Goal: Task Accomplishment & Management: Complete application form

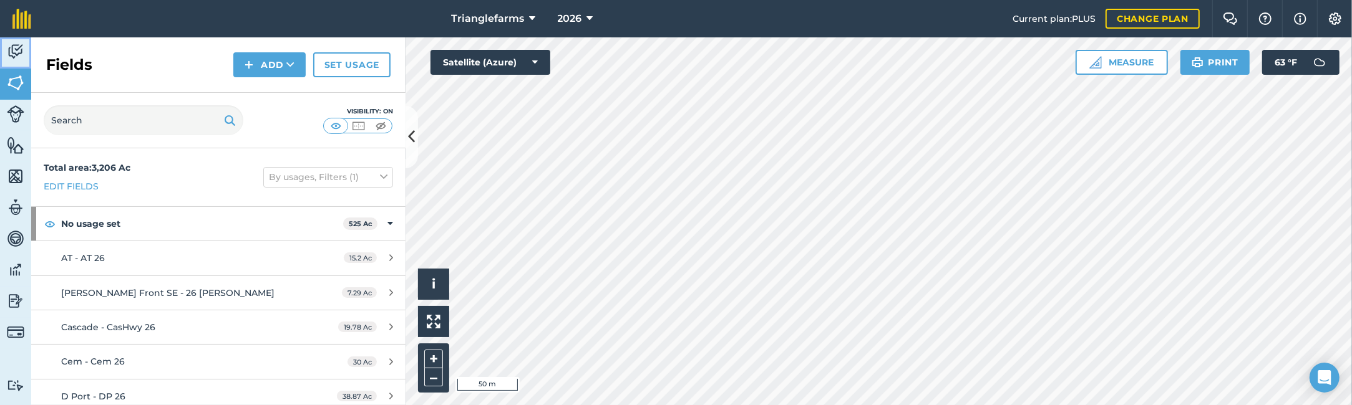
click at [14, 49] on img at bounding box center [15, 51] width 17 height 19
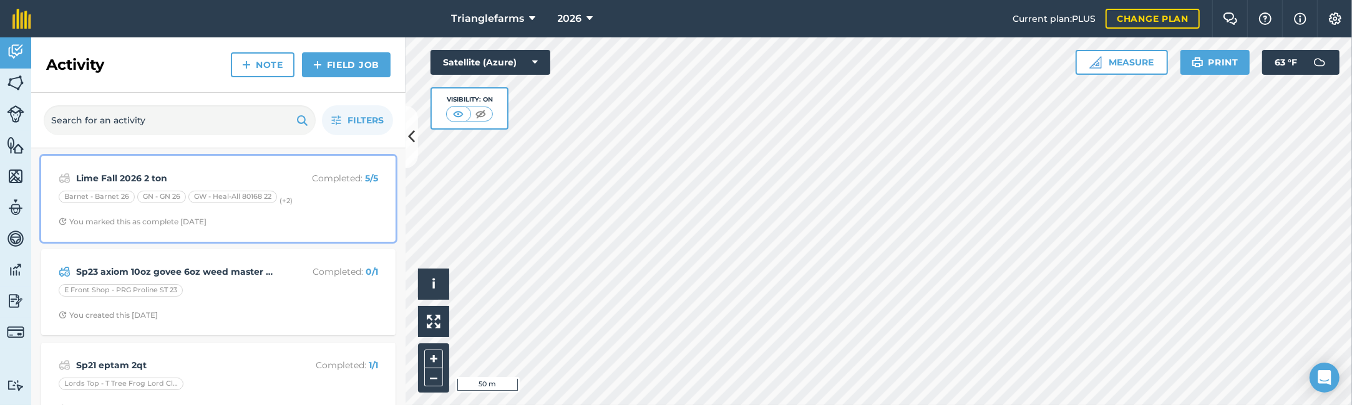
click at [180, 168] on div "Lime Fall 2026 2 ton Completed : 5 / 5 Barnet - Barnet 26 GN - GN 26 GW - Heal-…" at bounding box center [218, 198] width 339 height 71
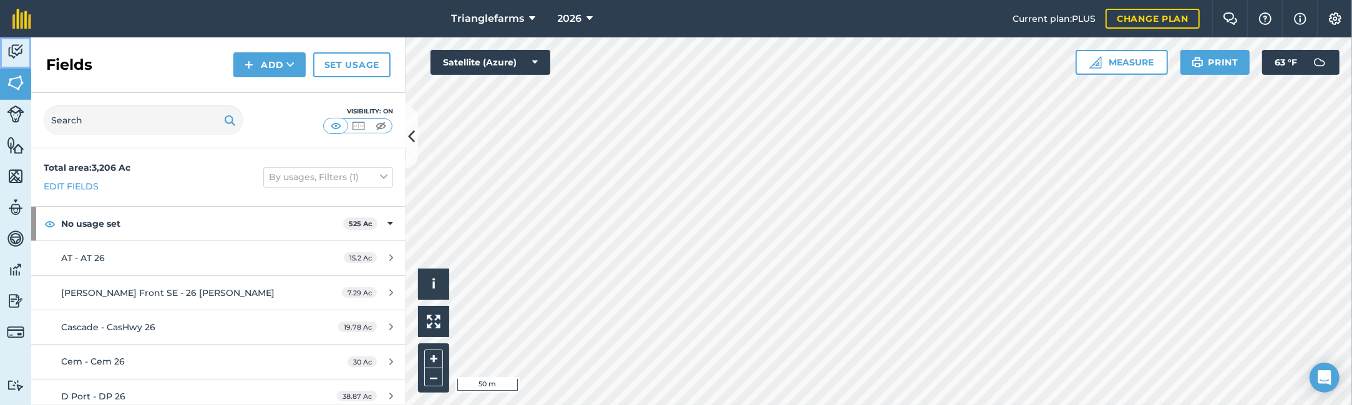
click at [14, 48] on img at bounding box center [15, 51] width 17 height 19
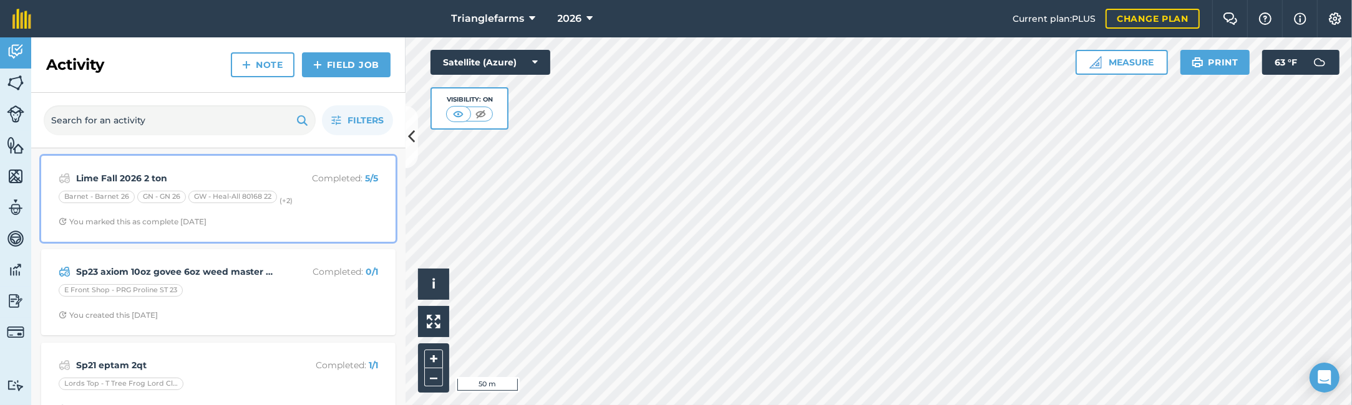
click at [140, 174] on strong "Lime Fall 2026 2 ton" at bounding box center [175, 179] width 198 height 14
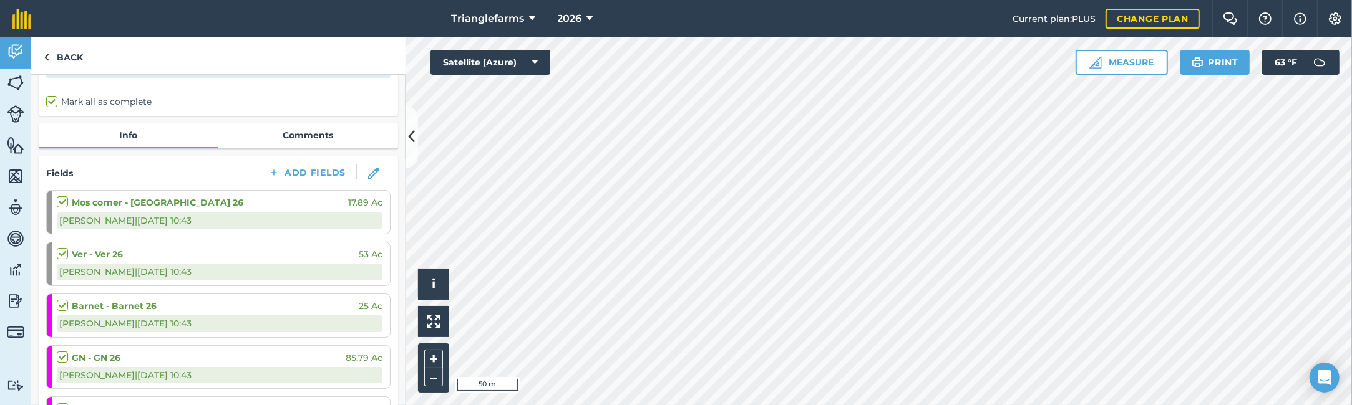
scroll to position [113, 0]
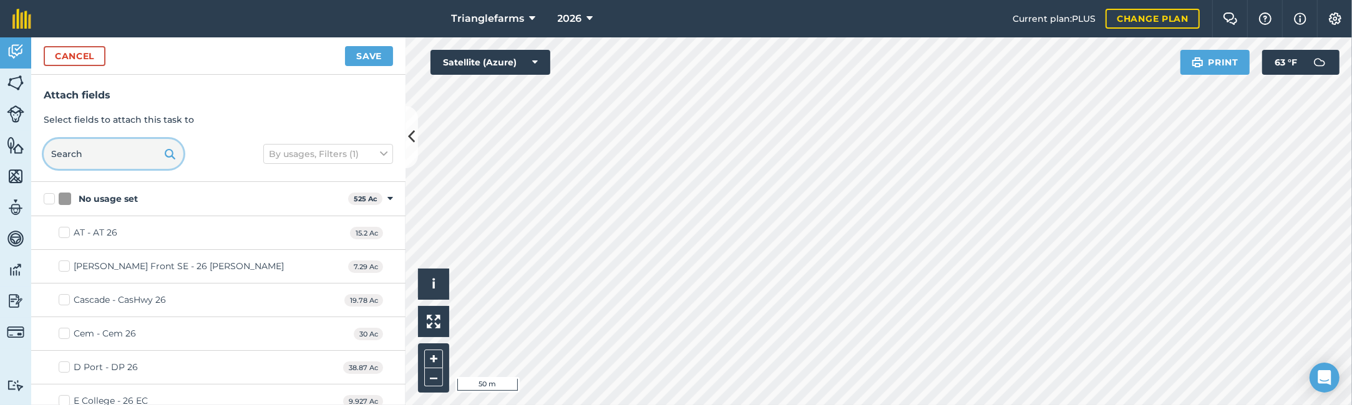
click at [85, 153] on input "text" at bounding box center [114, 154] width 140 height 30
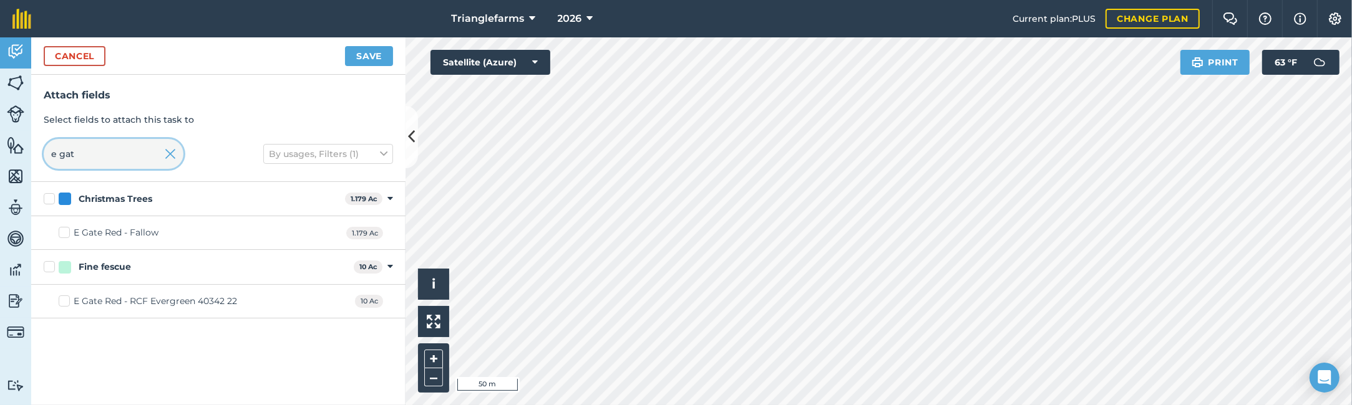
type input "e gat"
click at [65, 230] on label "E Gate Red - Fallow" at bounding box center [109, 232] width 100 height 13
click at [65, 230] on input "E Gate Red - Fallow" at bounding box center [63, 230] width 8 height 8
checkbox input "true"
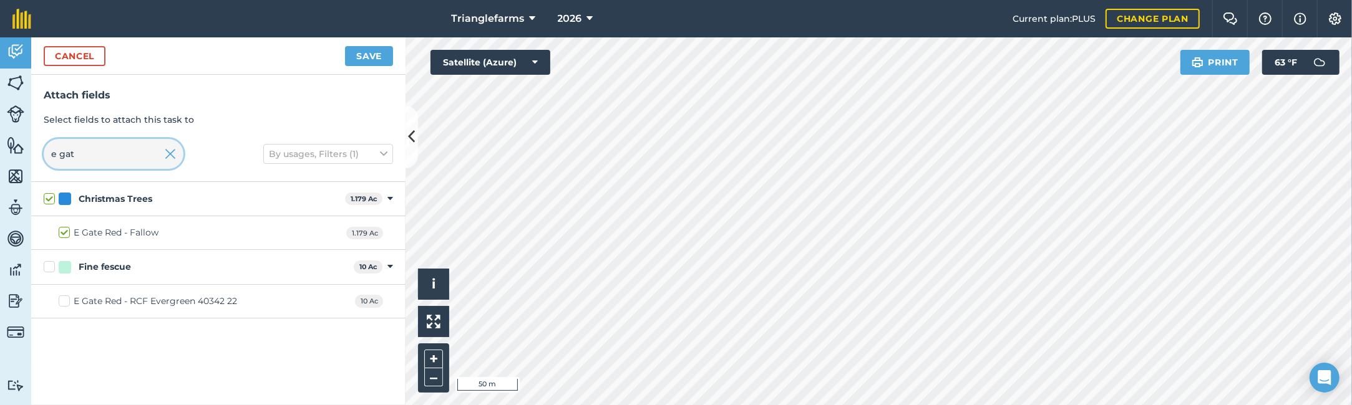
click at [75, 150] on input "e gat" at bounding box center [114, 154] width 140 height 30
type input "e"
checkbox input "false"
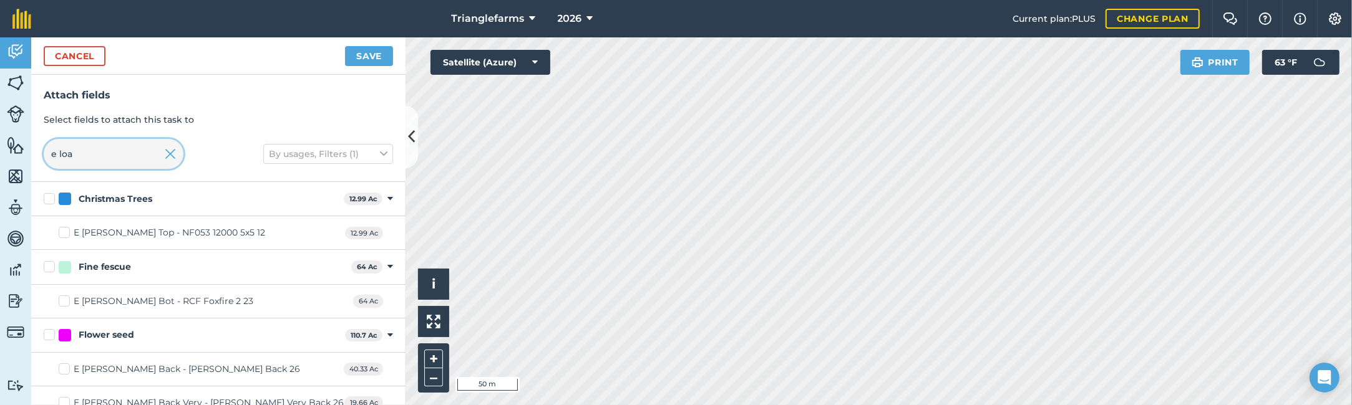
type input "e loa"
click at [66, 231] on label "E [PERSON_NAME] Top - NF053 12000 5x5 12" at bounding box center [162, 232] width 206 height 13
click at [66, 231] on input "E [PERSON_NAME] Top - NF053 12000 5x5 12" at bounding box center [63, 230] width 8 height 8
checkbox input "true"
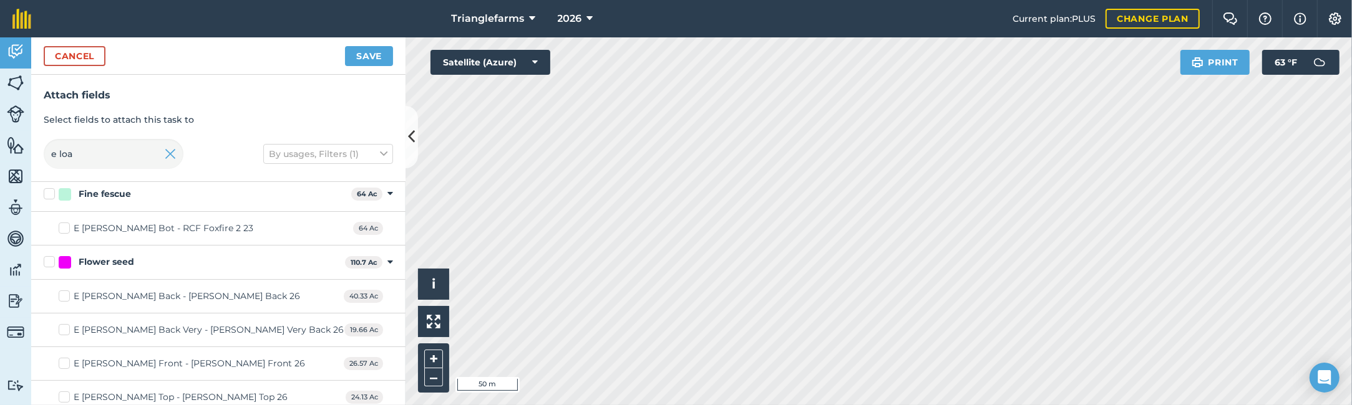
scroll to position [81, 0]
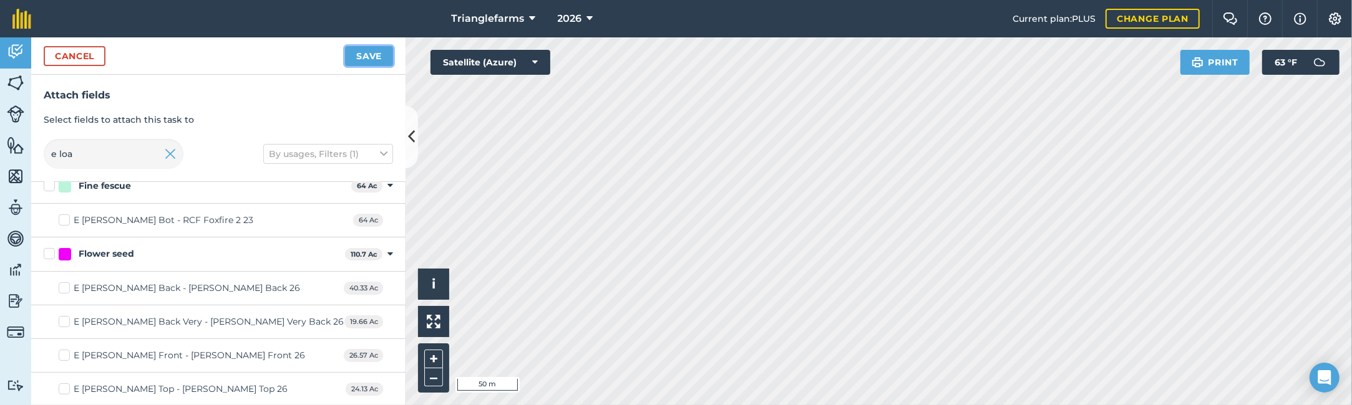
click at [367, 57] on button "Save" at bounding box center [369, 56] width 48 height 20
checkbox input "false"
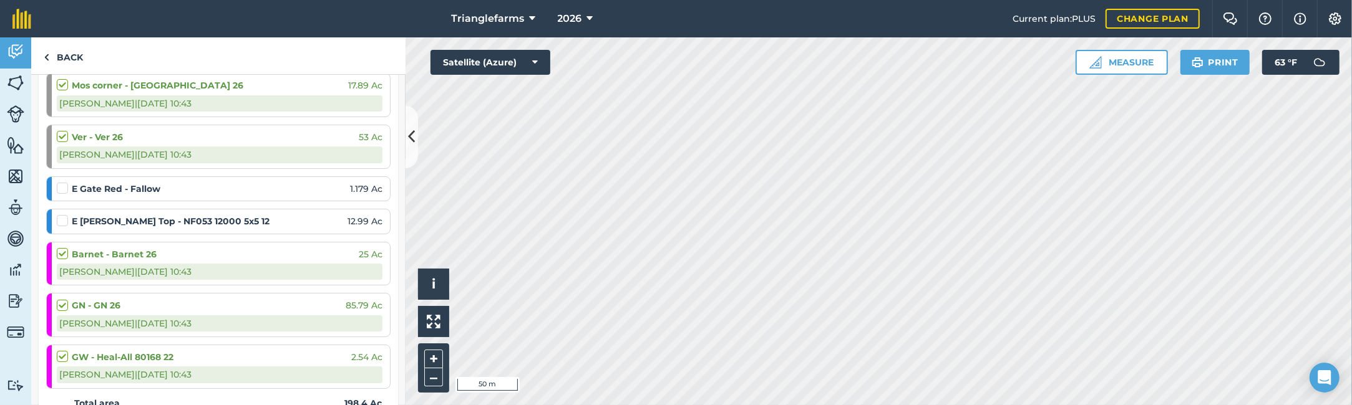
scroll to position [113, 0]
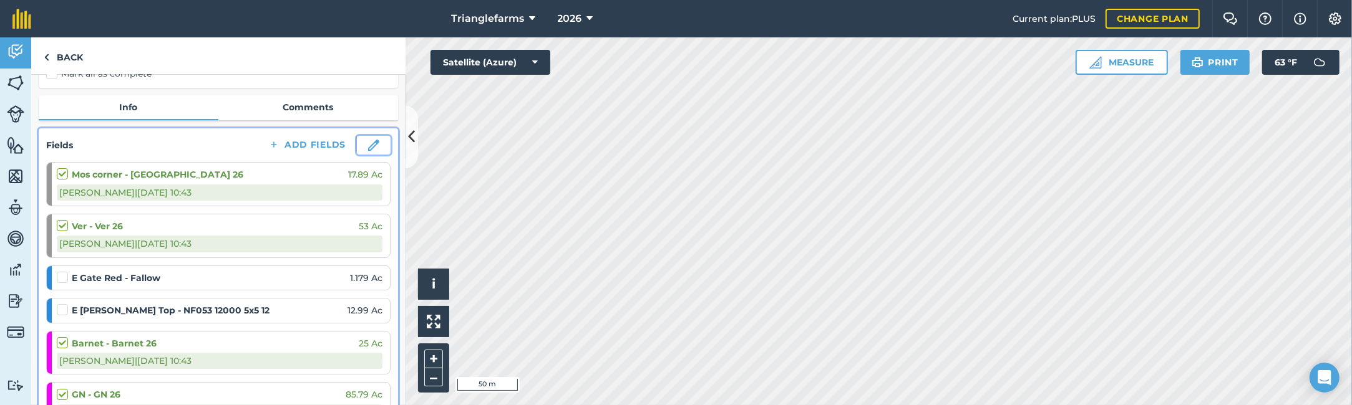
click at [368, 148] on img at bounding box center [373, 145] width 11 height 11
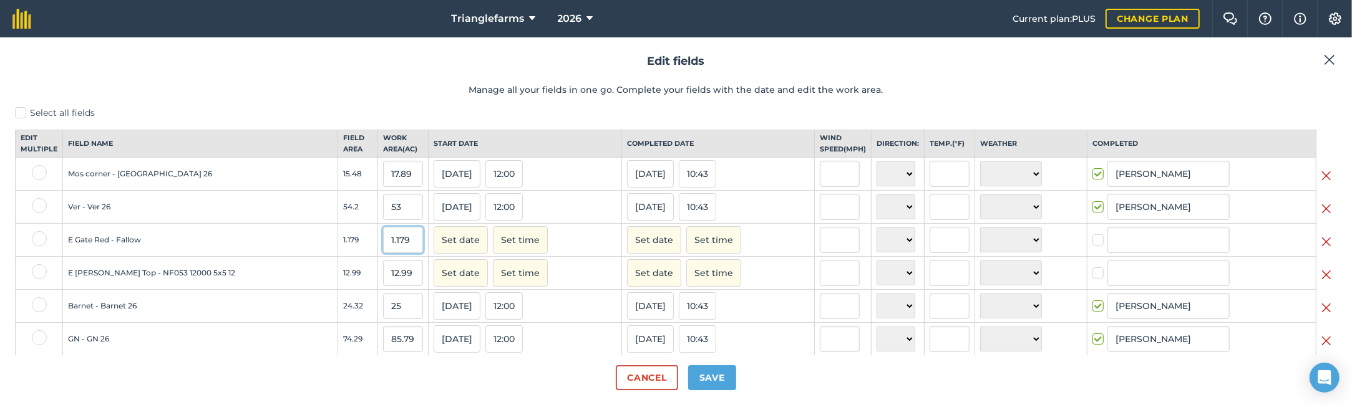
click at [383, 251] on input "1.179" at bounding box center [403, 240] width 40 height 26
type input "1.21"
click at [383, 284] on input "12.99" at bounding box center [403, 273] width 40 height 26
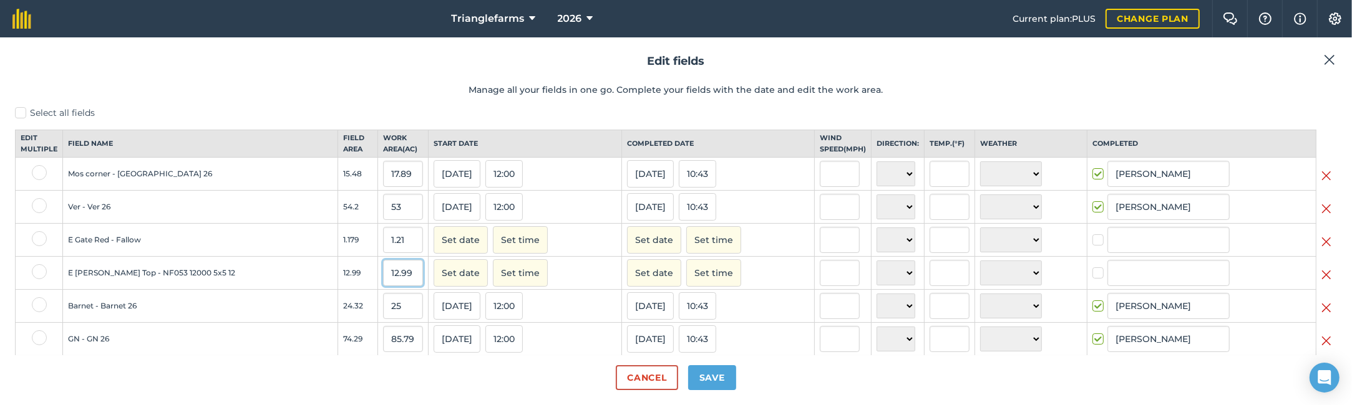
click at [383, 284] on input "12.99" at bounding box center [403, 273] width 40 height 26
type input "13.08"
click at [1092, 234] on label at bounding box center [1099, 234] width 15 height 0
click at [1092, 242] on input "checkbox" at bounding box center [1096, 238] width 8 height 8
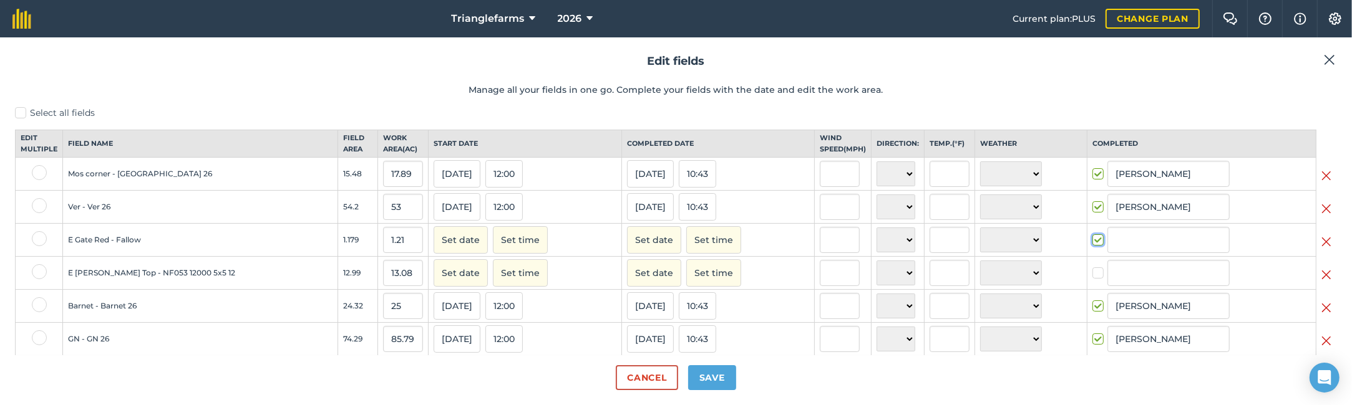
checkbox input "true"
type input "[PERSON_NAME]"
click at [1092, 275] on div at bounding box center [1201, 273] width 218 height 26
click at [1092, 267] on label at bounding box center [1099, 267] width 15 height 0
click at [1092, 275] on input "checkbox" at bounding box center [1096, 271] width 8 height 8
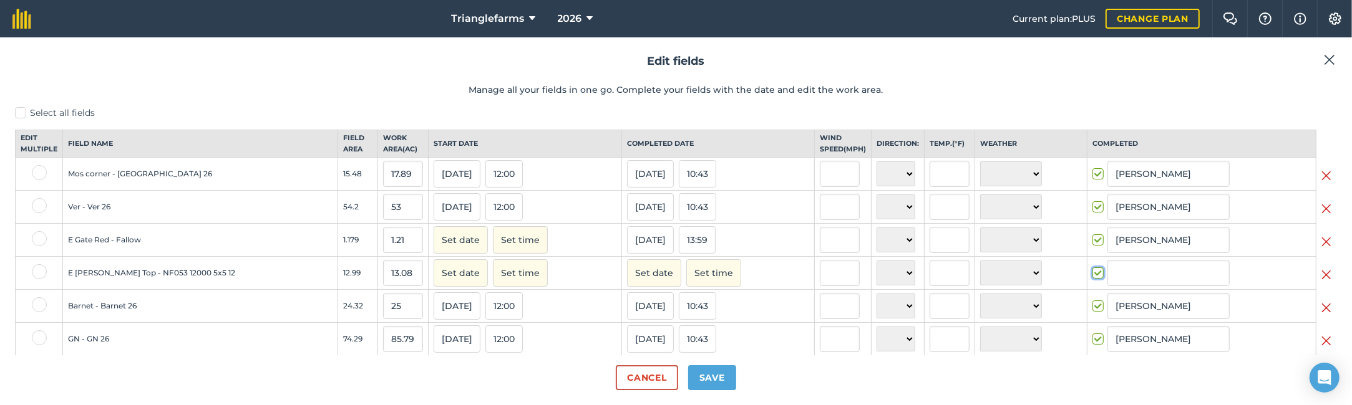
checkbox input "true"
type input "[PERSON_NAME]"
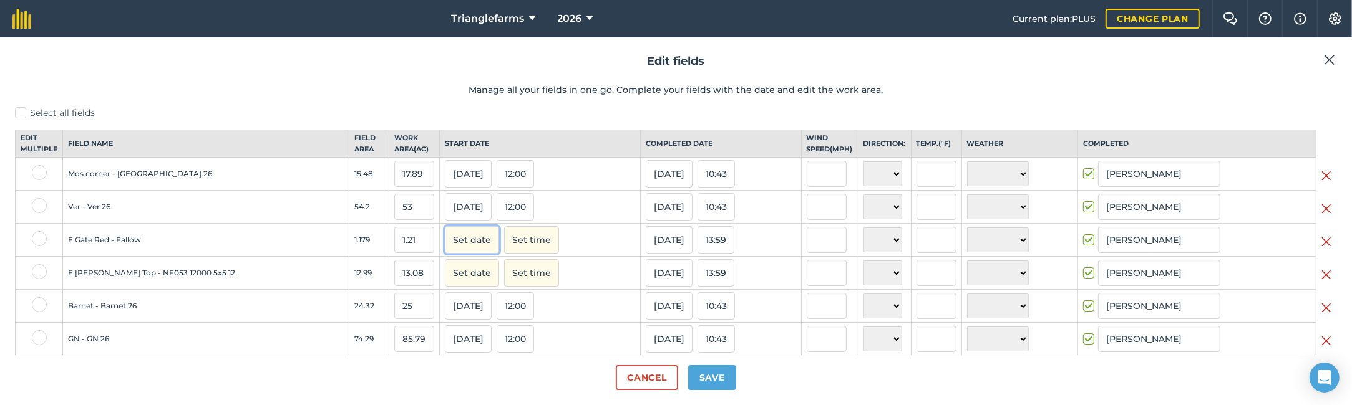
click at [445, 246] on button "Set date" at bounding box center [472, 239] width 54 height 27
click at [473, 280] on button "‹" at bounding box center [486, 268] width 27 height 27
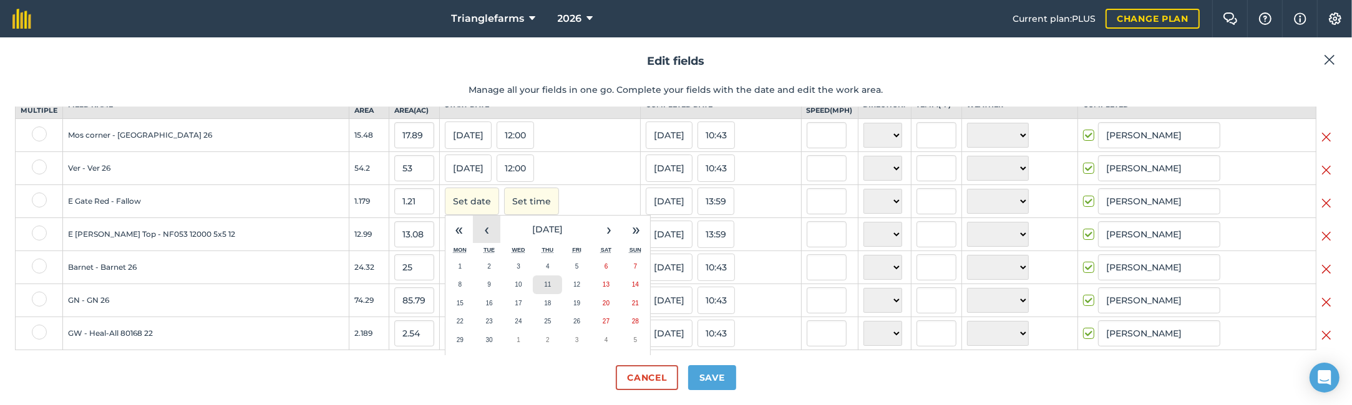
scroll to position [56, 0]
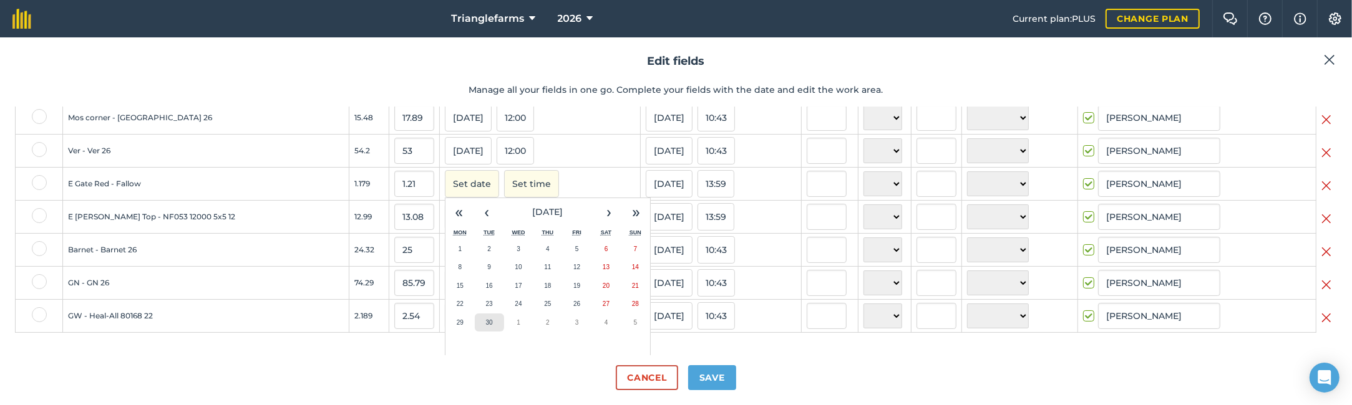
click at [475, 331] on button "30" at bounding box center [489, 323] width 29 height 19
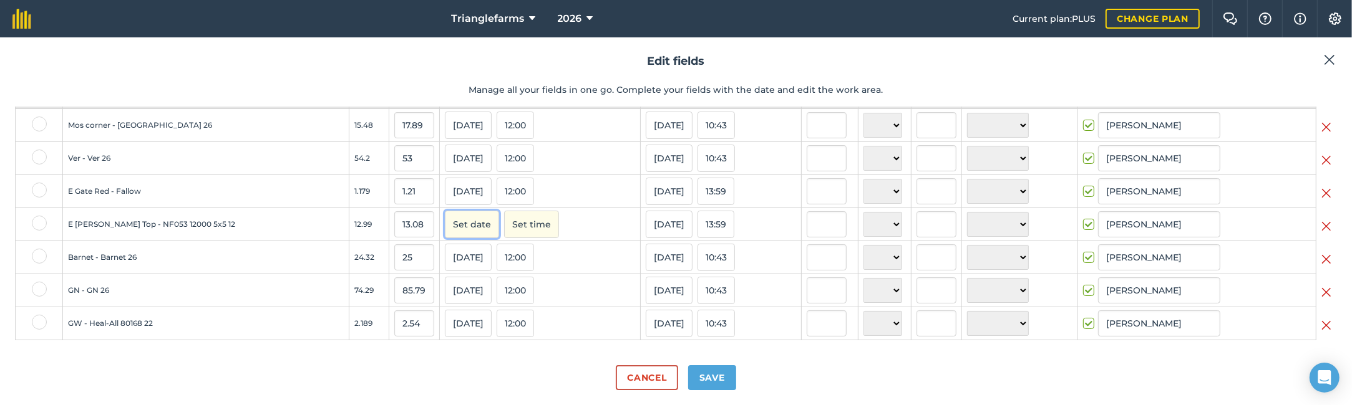
click at [445, 223] on button "Set date" at bounding box center [472, 224] width 54 height 27
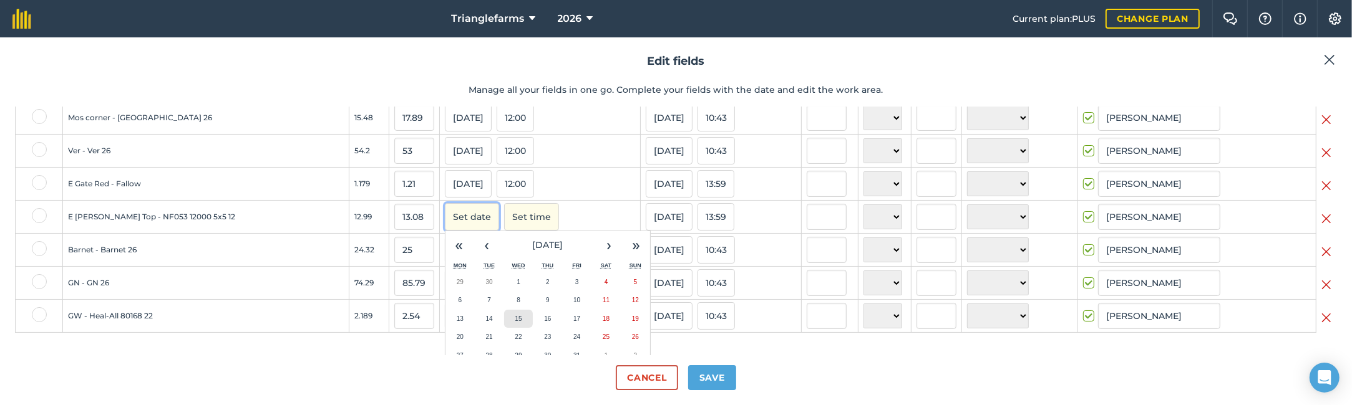
scroll to position [110, 0]
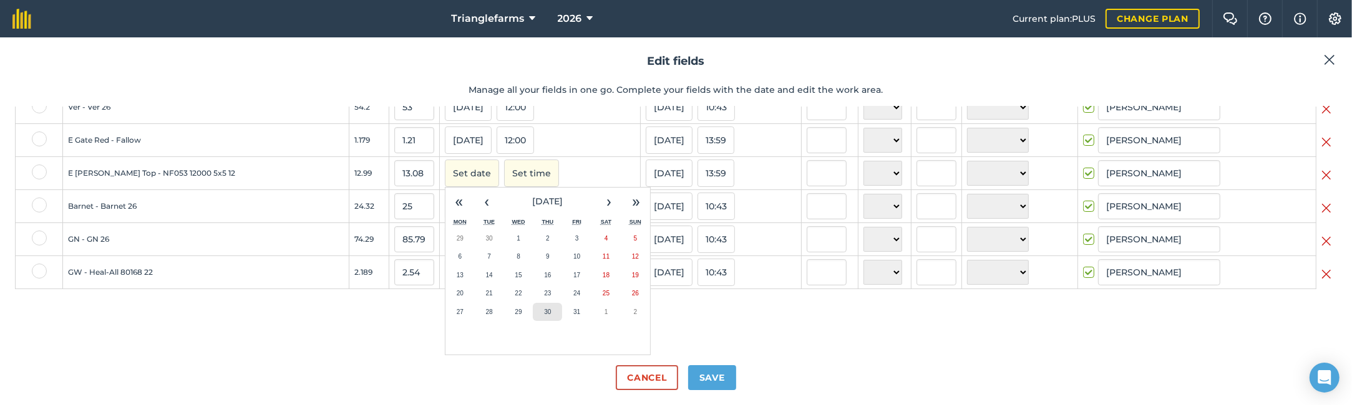
click at [533, 314] on button "30" at bounding box center [547, 312] width 29 height 19
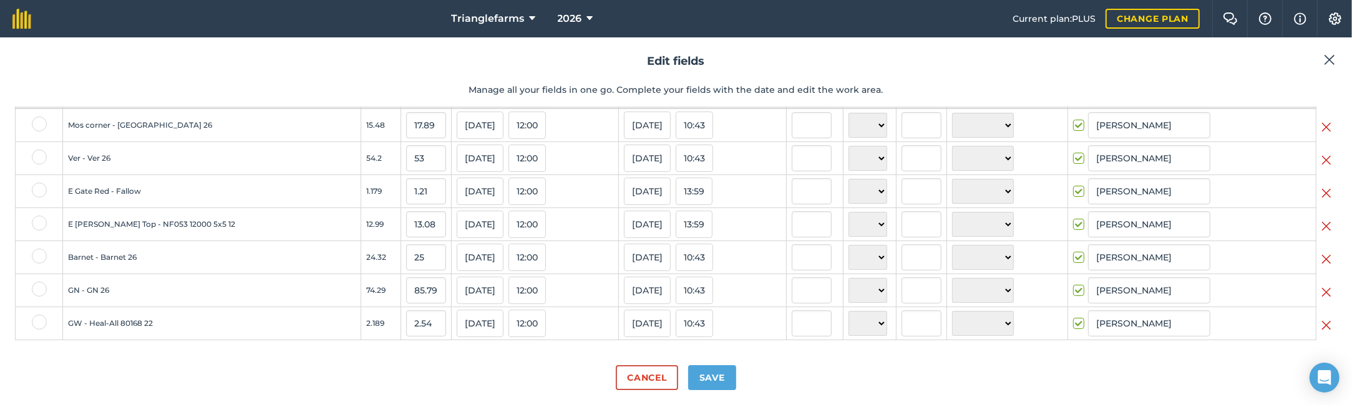
scroll to position [2, 0]
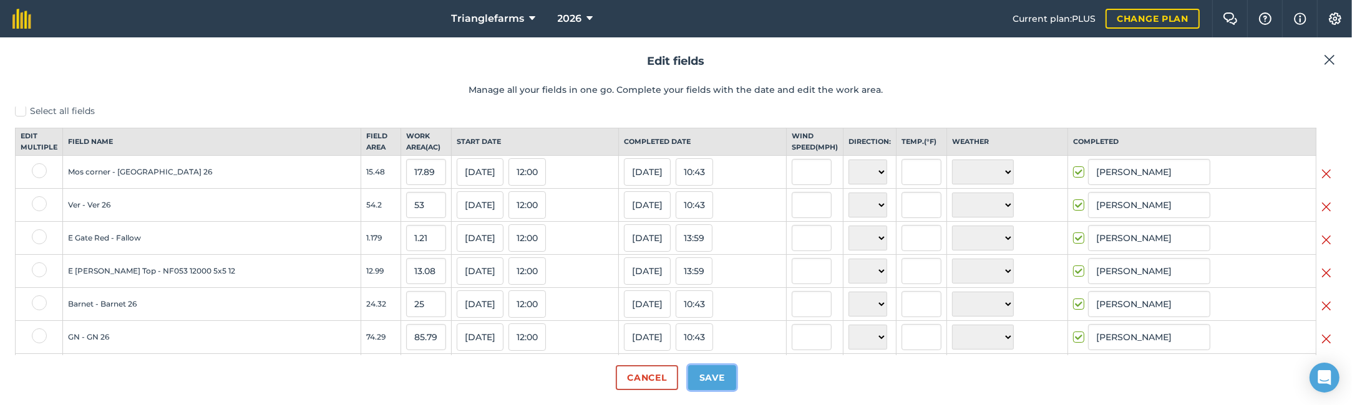
click at [705, 375] on button "Save" at bounding box center [712, 378] width 48 height 25
checkbox input "true"
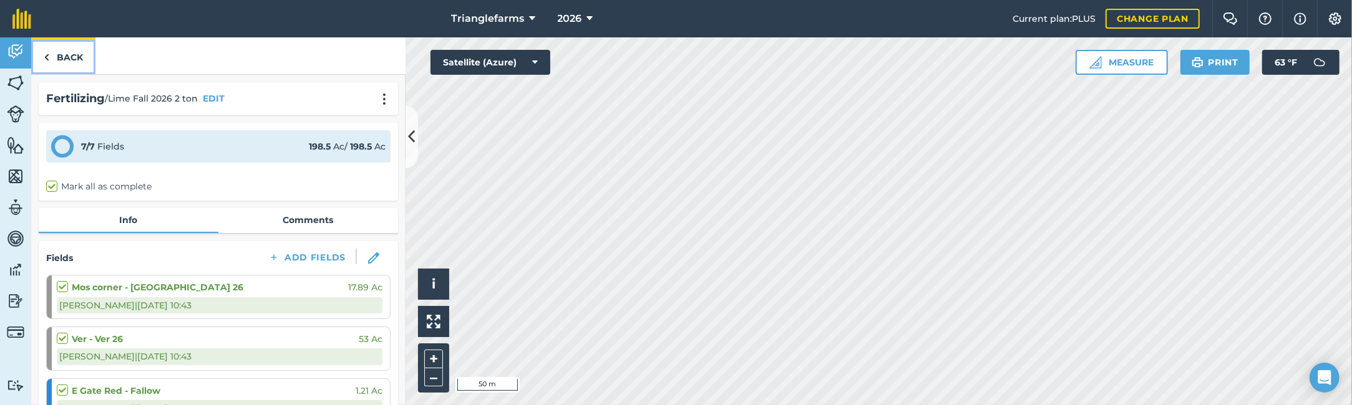
click at [65, 50] on link "Back" at bounding box center [63, 55] width 64 height 37
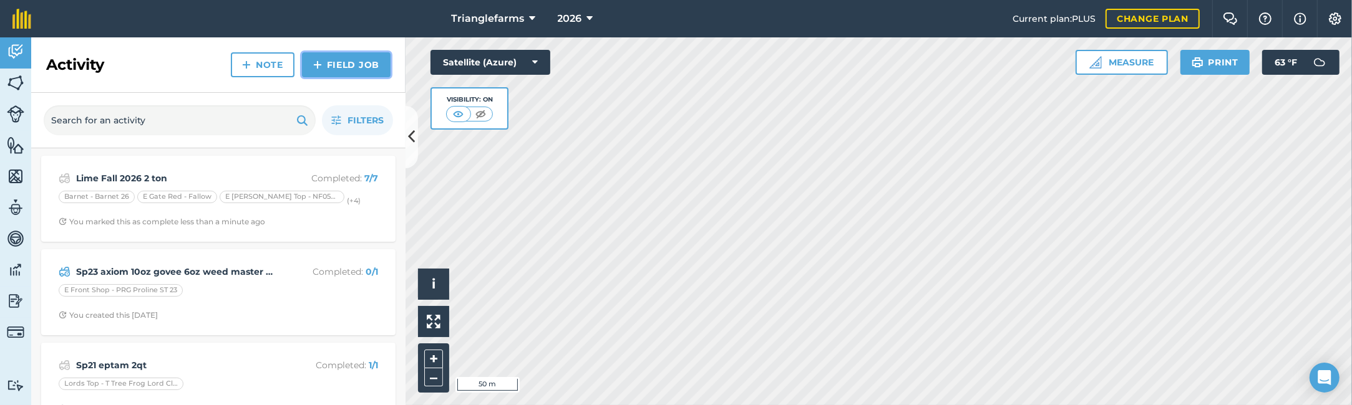
click at [334, 69] on link "Field Job" at bounding box center [346, 64] width 89 height 25
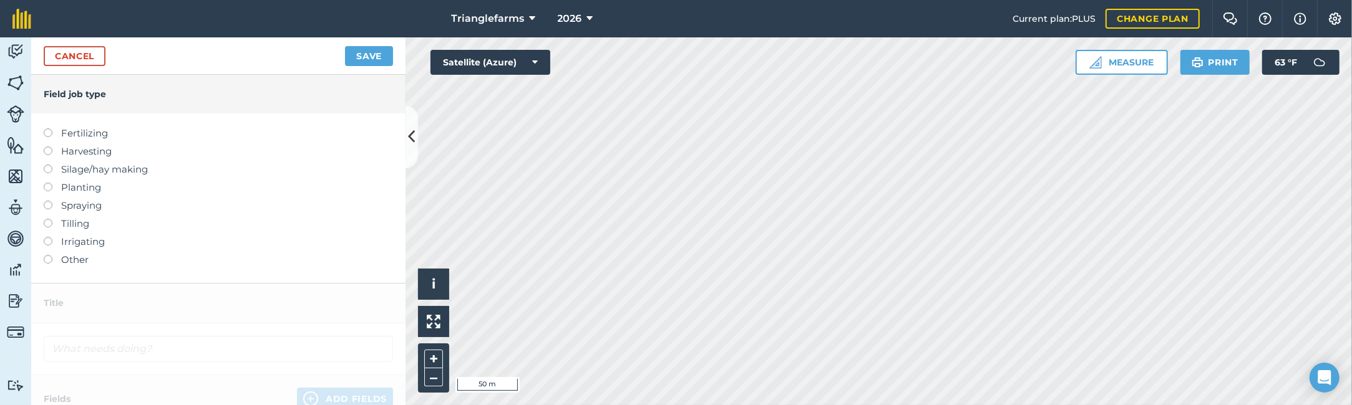
click at [53, 133] on label "Fertilizing" at bounding box center [218, 133] width 349 height 15
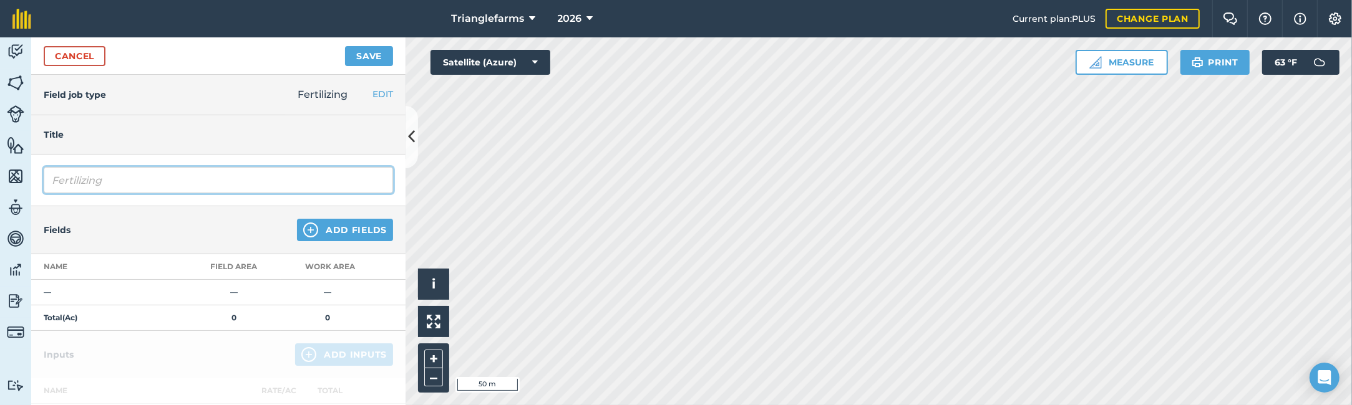
click at [112, 181] on input "Fertilizing" at bounding box center [218, 180] width 349 height 26
type input "FertilizingD"
type input "Dolo"
click at [74, 54] on link "Cancel" at bounding box center [75, 56] width 62 height 20
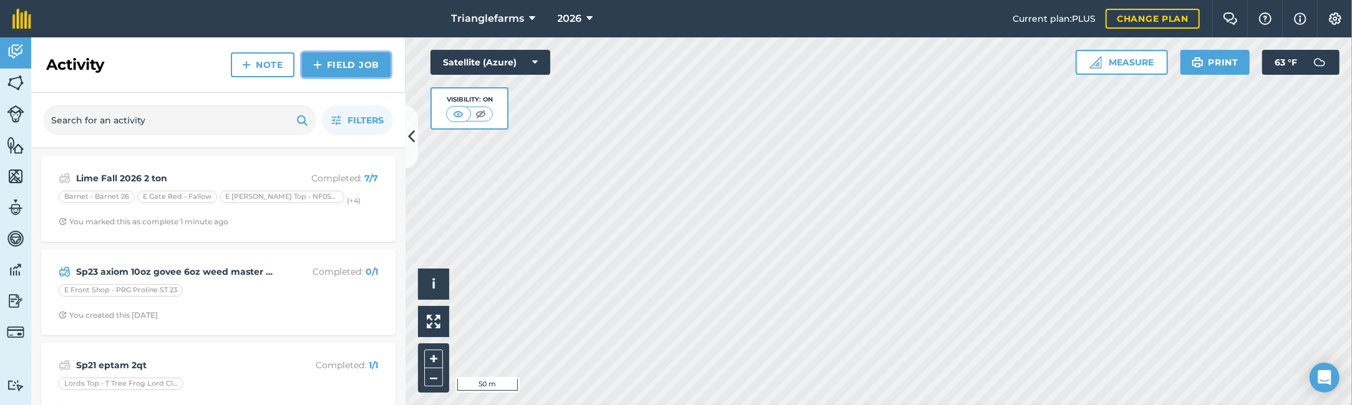
click at [339, 65] on link "Field Job" at bounding box center [346, 64] width 89 height 25
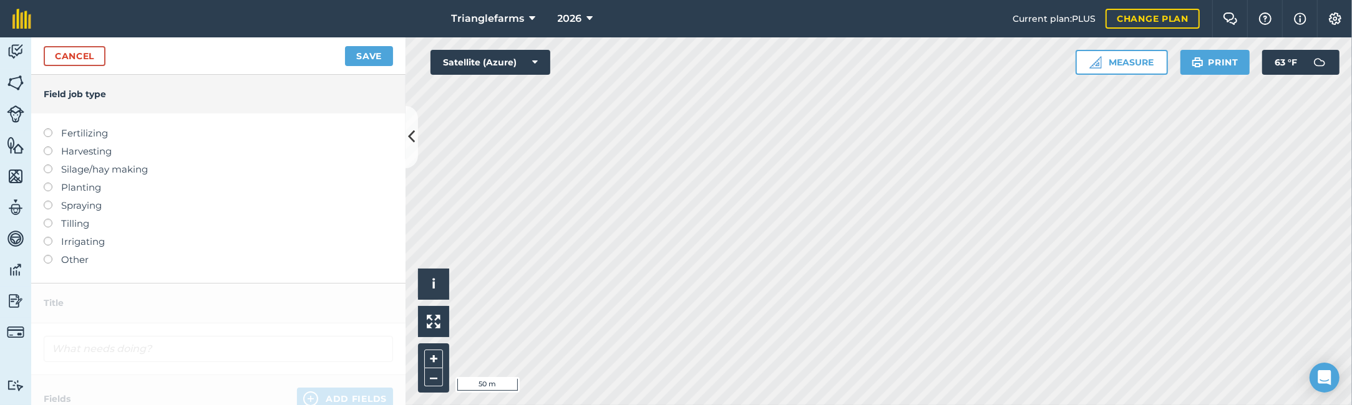
click at [47, 129] on label at bounding box center [52, 129] width 17 height 0
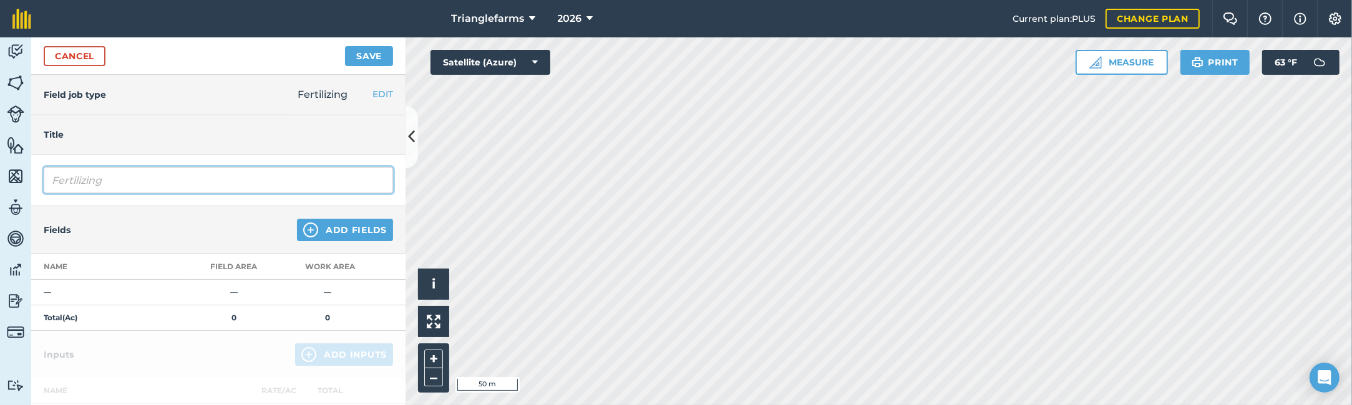
click at [105, 182] on input "Fertilizing" at bounding box center [218, 180] width 349 height 26
type input "Dolo Fall 2025 1 ton"
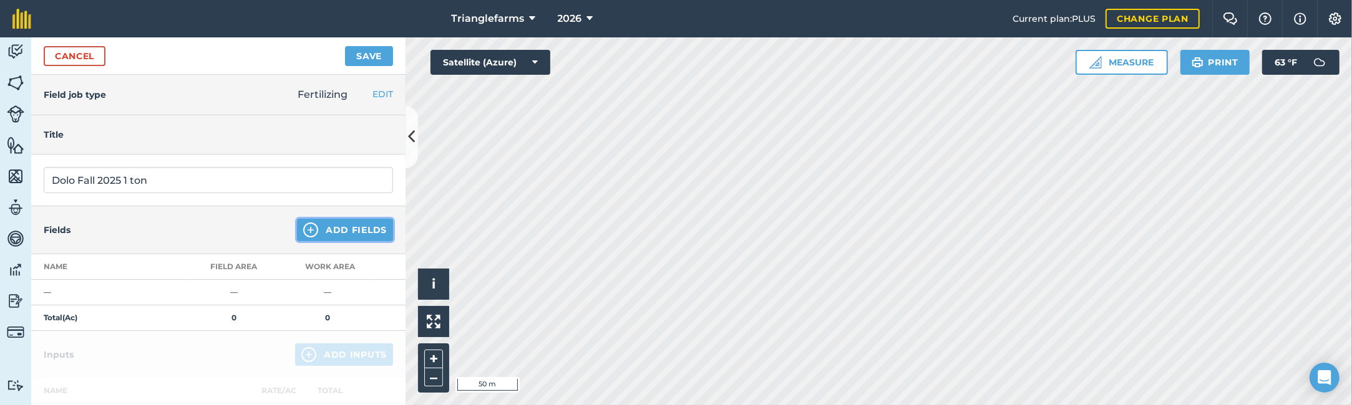
click at [310, 228] on img at bounding box center [310, 230] width 15 height 15
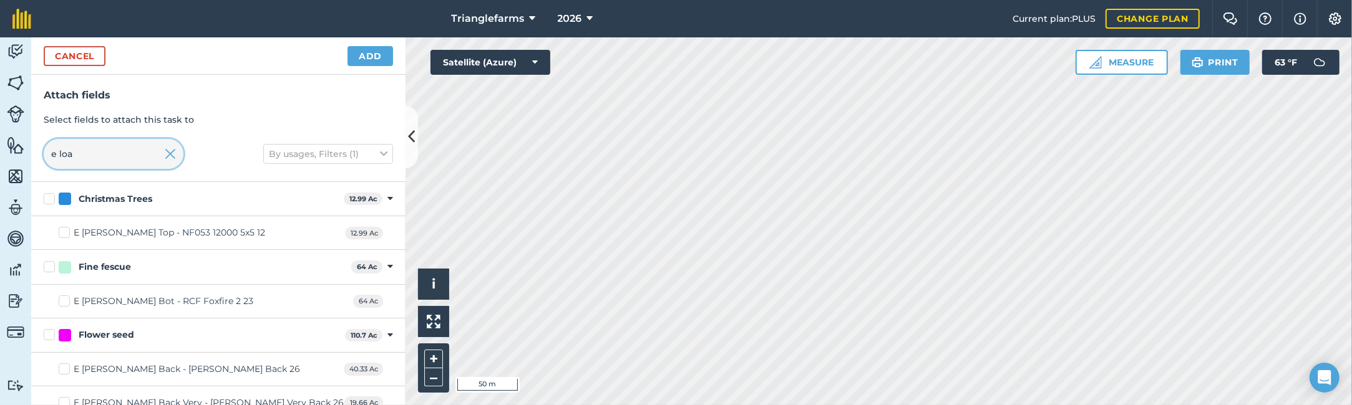
click at [102, 156] on input "e loa" at bounding box center [114, 154] width 140 height 30
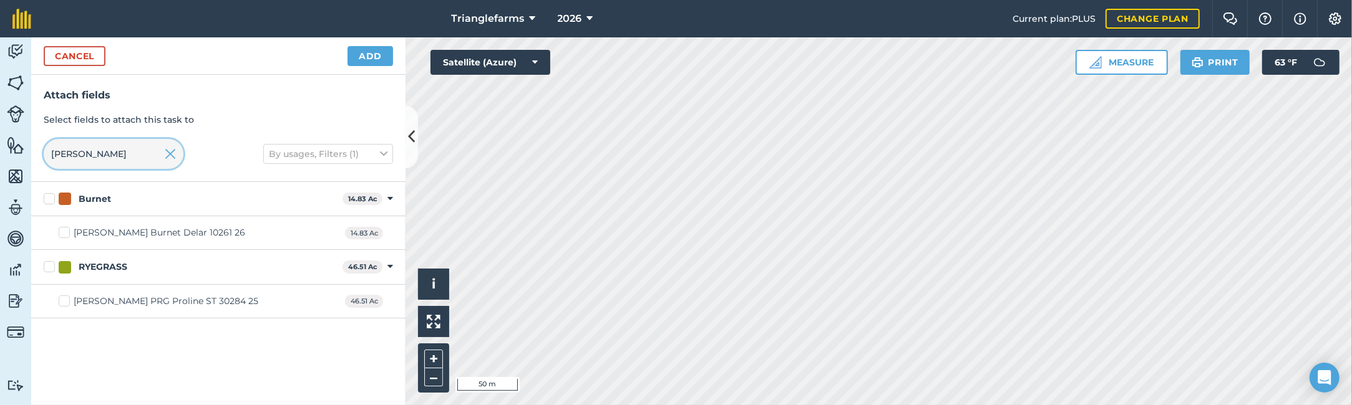
type input "[PERSON_NAME]"
click at [63, 232] on label "[PERSON_NAME] Burnet Delar 10261 26" at bounding box center [152, 232] width 187 height 13
click at [63, 232] on input "[PERSON_NAME] Burnet Delar 10261 26" at bounding box center [63, 230] width 8 height 8
checkbox input "true"
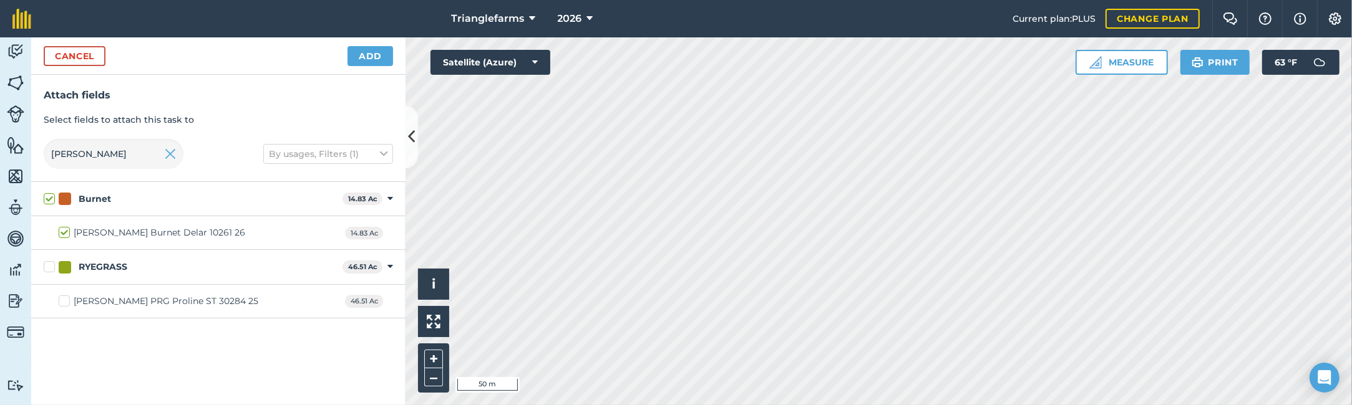
click at [65, 302] on label "[PERSON_NAME] PRG Proline ST 30284 25" at bounding box center [159, 301] width 200 height 13
click at [65, 302] on input "[PERSON_NAME] PRG Proline ST 30284 25" at bounding box center [63, 299] width 8 height 8
checkbox input "true"
click at [85, 155] on input "[PERSON_NAME]" at bounding box center [114, 154] width 140 height 30
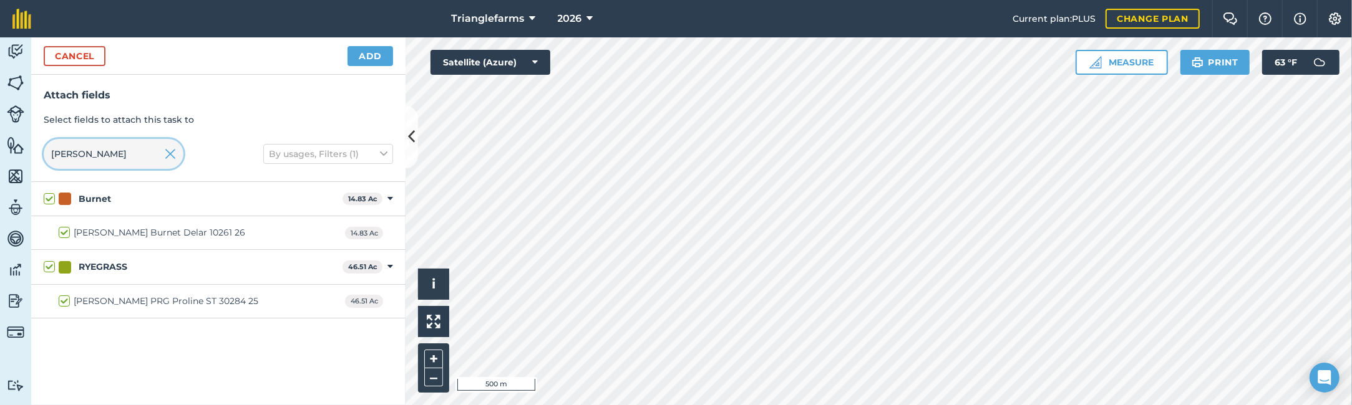
click at [85, 155] on input "[PERSON_NAME]" at bounding box center [114, 154] width 140 height 30
type input "s"
checkbox input "false"
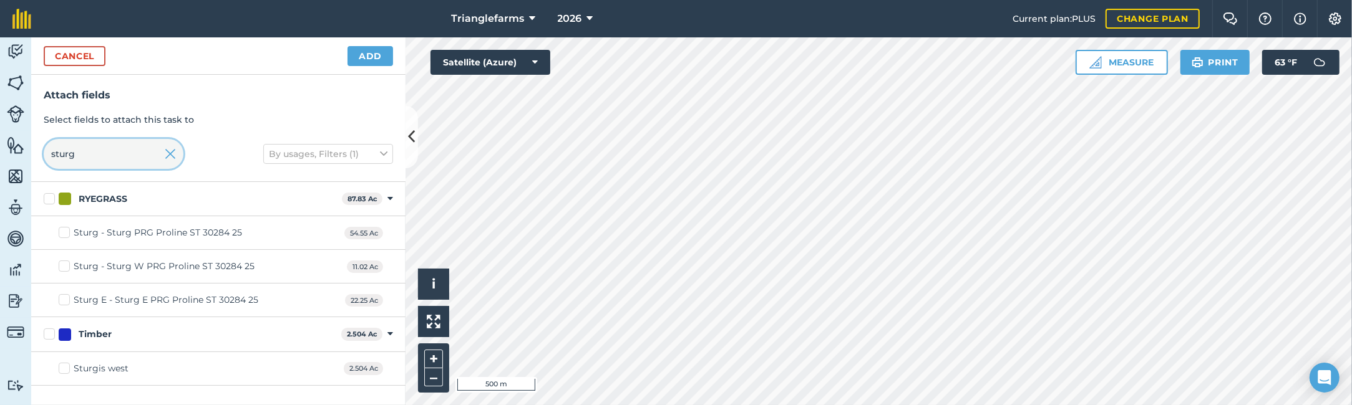
type input "sturg"
click at [66, 233] on label "Sturg - Sturg PRG Proline ST 30284 25" at bounding box center [150, 232] width 183 height 13
click at [66, 233] on input "Sturg - Sturg PRG Proline ST 30284 25" at bounding box center [63, 230] width 8 height 8
checkbox input "true"
click at [63, 301] on label "Sturg E - Sturg E PRG Proline ST 30284 25" at bounding box center [159, 300] width 200 height 13
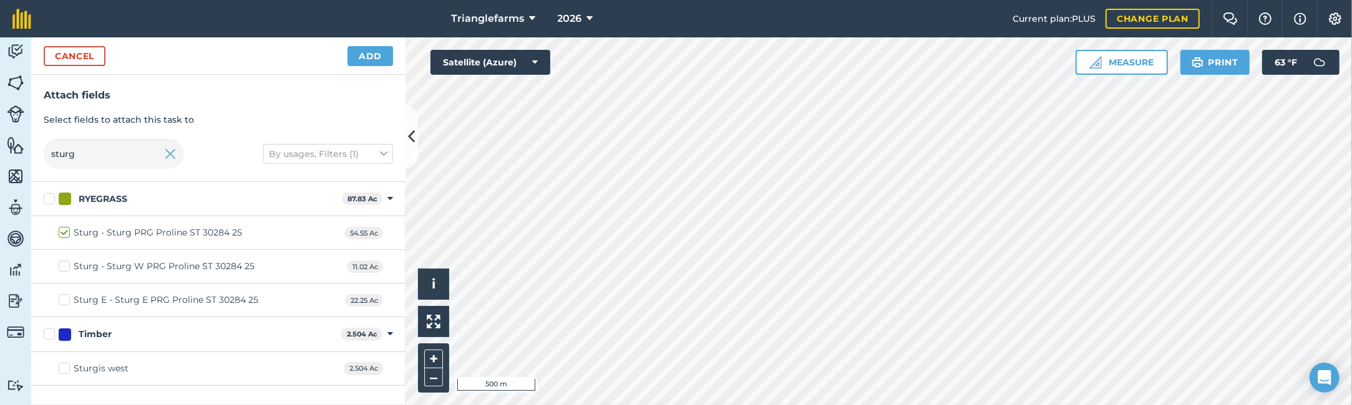
click at [63, 301] on input "Sturg E - Sturg E PRG Proline ST 30284 25" at bounding box center [63, 298] width 8 height 8
checkbox input "true"
click at [105, 156] on input "sturg" at bounding box center [114, 154] width 140 height 30
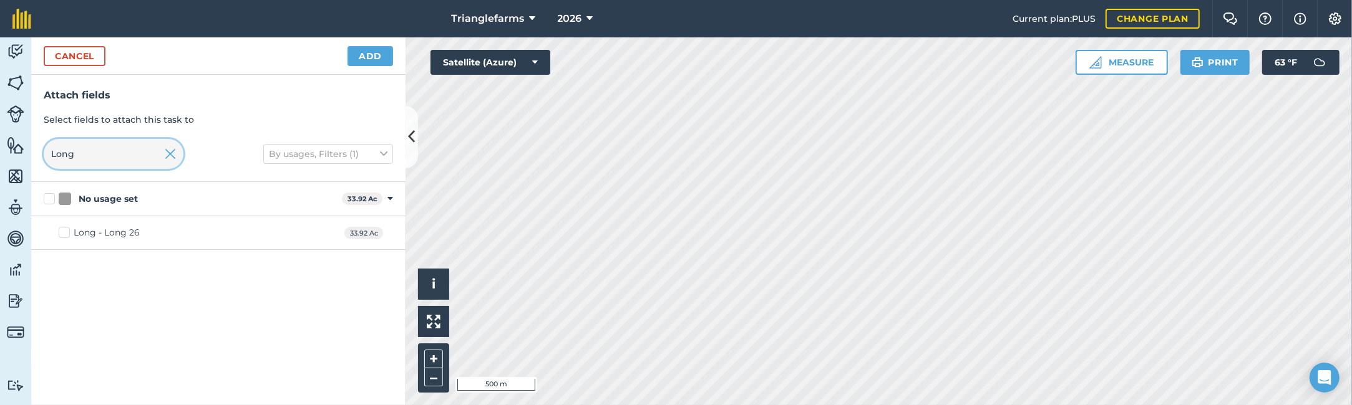
type input "Long"
click at [63, 234] on label "Long - Long 26" at bounding box center [99, 232] width 81 height 13
click at [63, 234] on input "Long - Long 26" at bounding box center [63, 230] width 8 height 8
checkbox input "true"
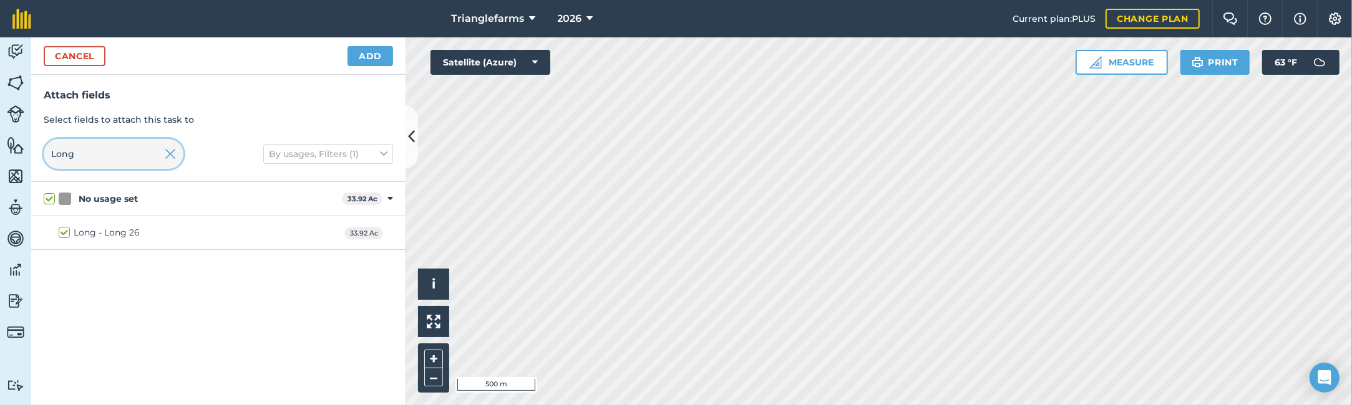
click at [90, 155] on input "Long" at bounding box center [114, 154] width 140 height 30
type input "M"
checkbox input "false"
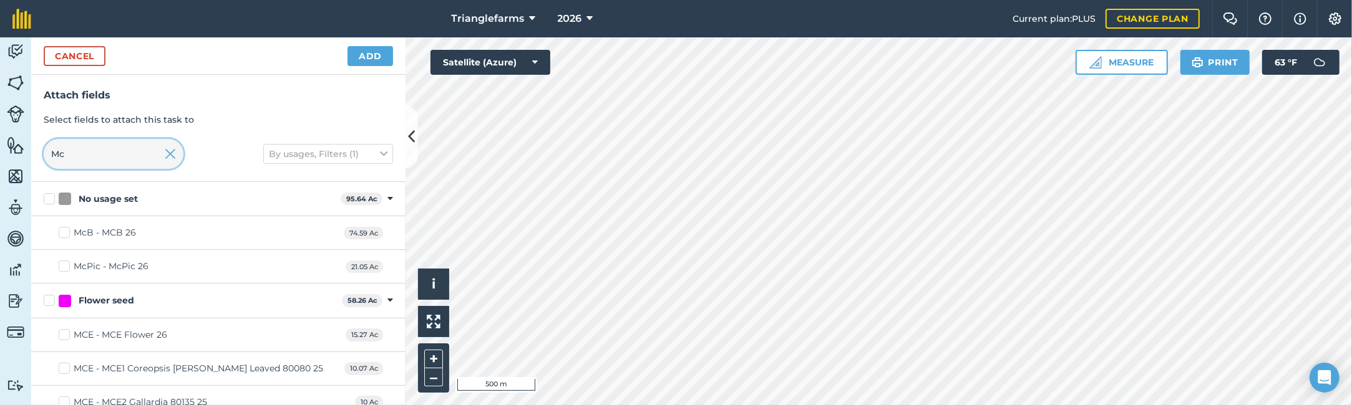
type input "Mc"
click at [65, 235] on label "McB - MCB 26" at bounding box center [97, 232] width 77 height 13
click at [65, 235] on input "McB - MCB 26" at bounding box center [63, 230] width 8 height 8
checkbox input "true"
click at [79, 147] on input "Mc" at bounding box center [114, 154] width 140 height 30
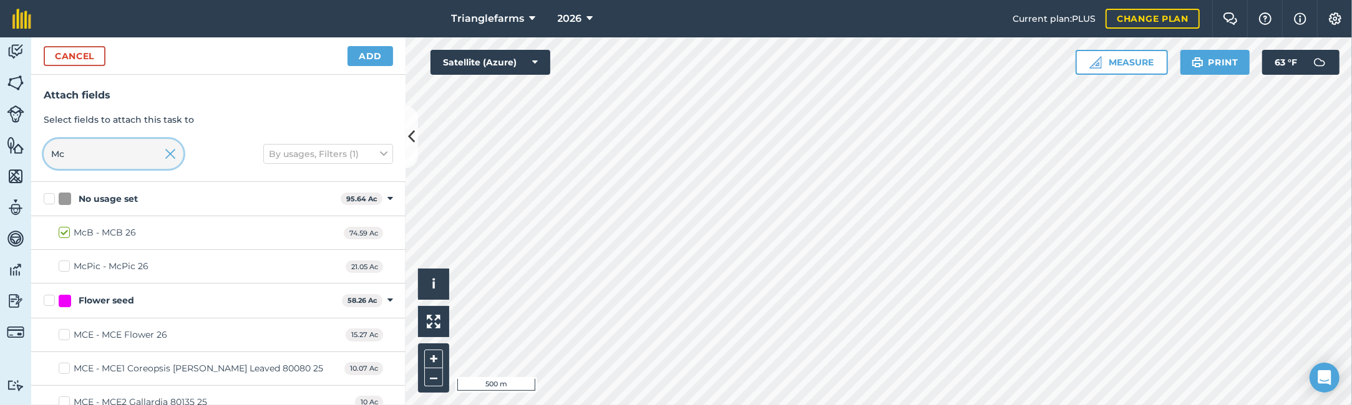
click at [79, 147] on input "Mc" at bounding box center [114, 154] width 140 height 30
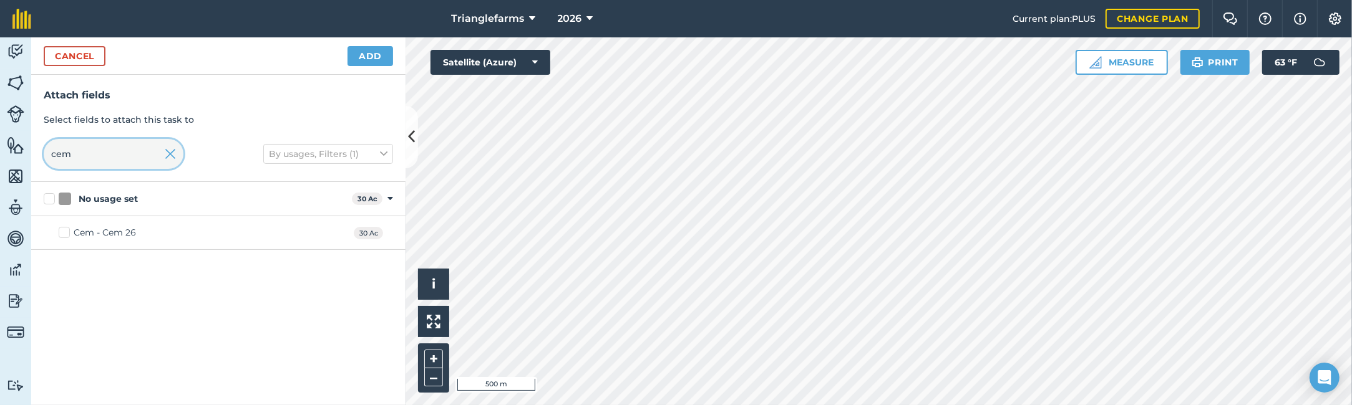
type input "cem"
click at [61, 229] on label "Cem - Cem 26" at bounding box center [97, 232] width 77 height 13
click at [61, 229] on input "Cem - Cem 26" at bounding box center [63, 230] width 8 height 8
checkbox input "true"
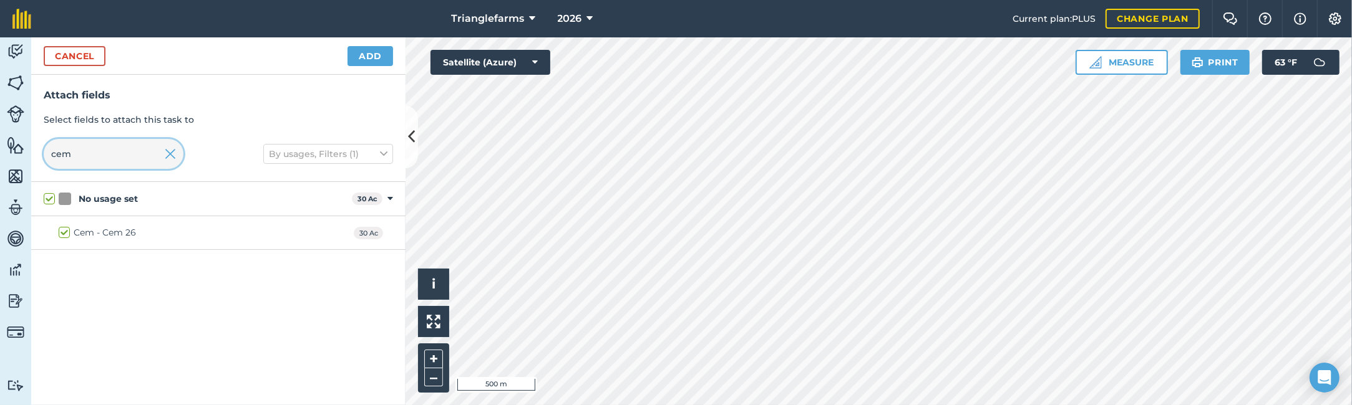
click at [86, 149] on input "cem" at bounding box center [114, 154] width 140 height 30
type input "ha"
checkbox input "false"
type input "hal"
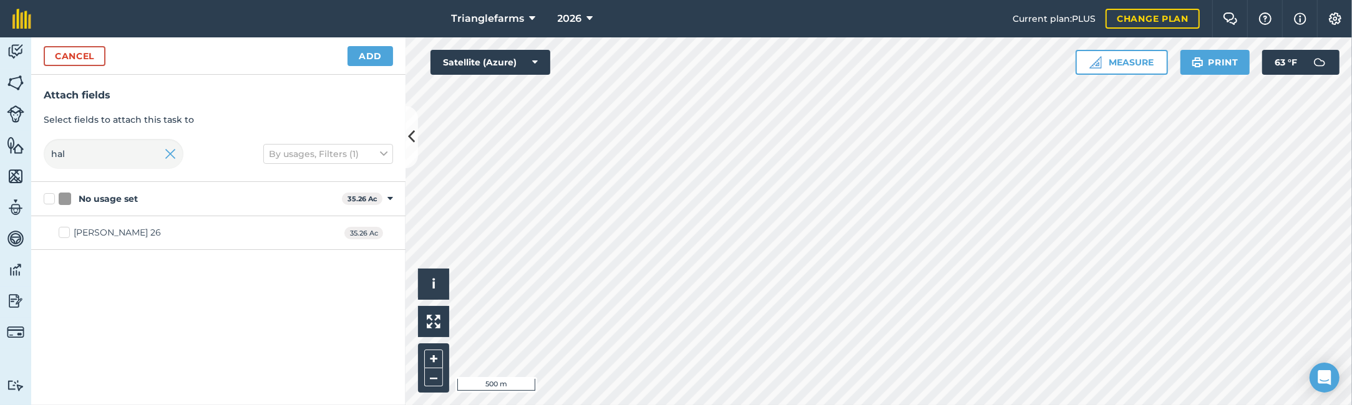
click at [62, 233] on label "[PERSON_NAME] 26" at bounding box center [110, 232] width 102 height 13
click at [62, 233] on input "[PERSON_NAME] 26" at bounding box center [63, 230] width 8 height 8
checkbox input "true"
click at [88, 150] on input "hal" at bounding box center [114, 154] width 140 height 30
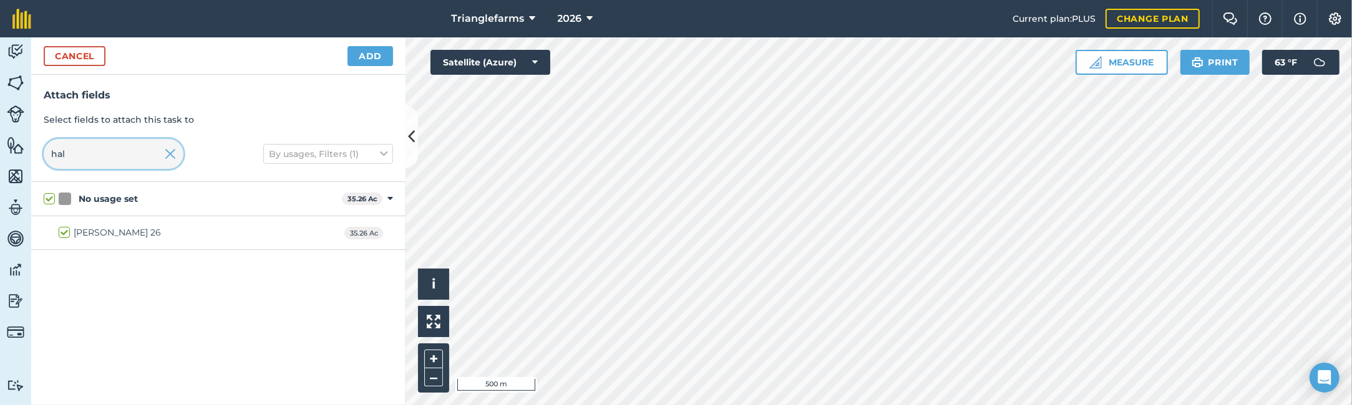
click at [88, 150] on input "hal" at bounding box center [114, 154] width 140 height 30
type input "l"
checkbox input "false"
type input "lo"
checkbox input "true"
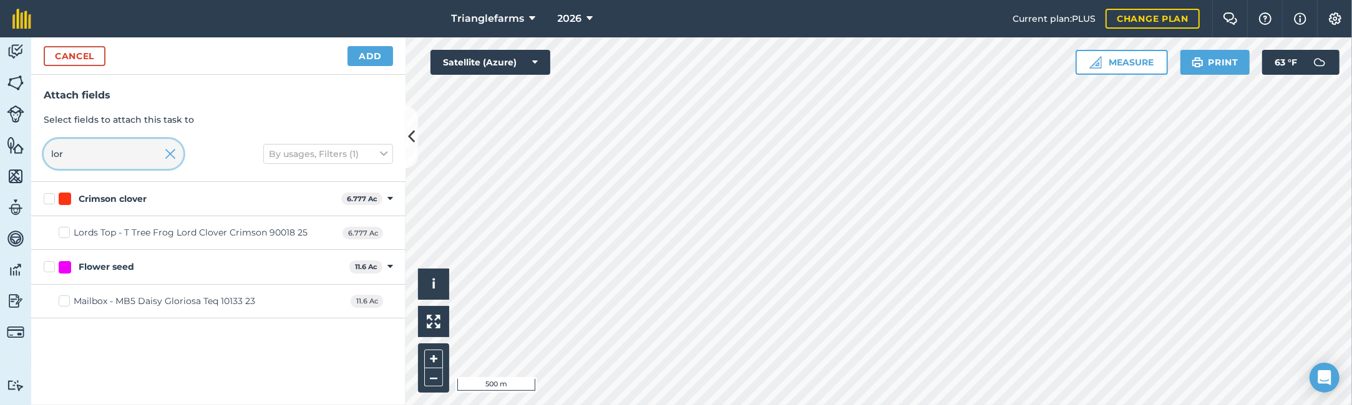
type input "lor"
click at [61, 231] on label "Lords Top - T Tree Frog Lord Clover Crimson 90018 25" at bounding box center [183, 232] width 249 height 13
click at [61, 231] on input "Lords Top - T Tree Frog Lord Clover Crimson 90018 25" at bounding box center [63, 230] width 8 height 8
checkbox input "true"
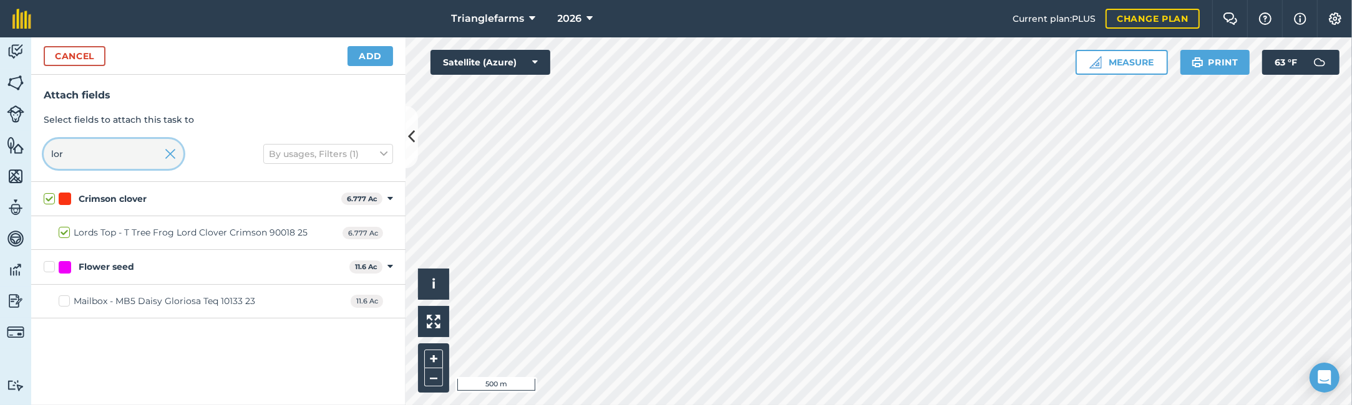
click at [100, 156] on input "lor" at bounding box center [114, 154] width 140 height 30
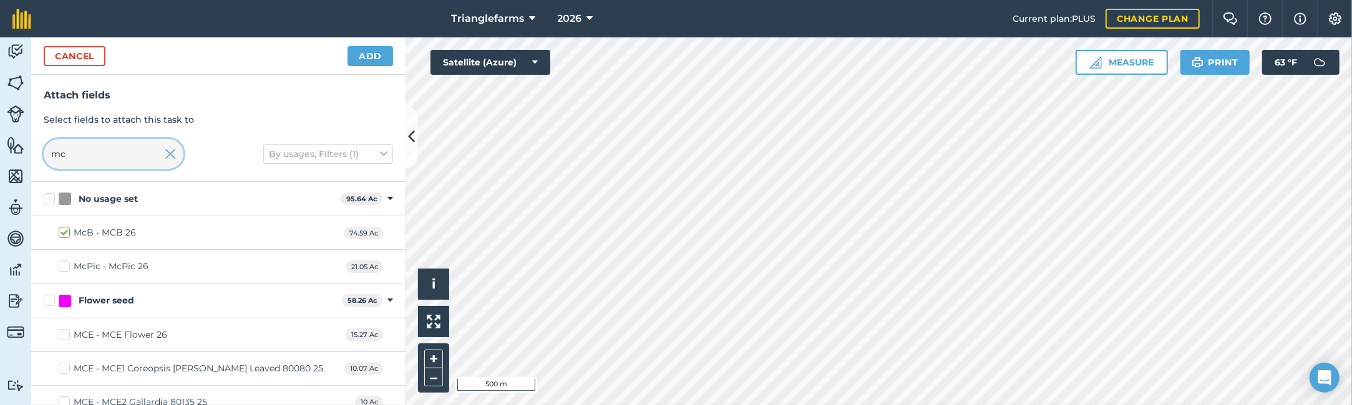
type input "mc"
click at [64, 266] on label "McPic - McPic 26" at bounding box center [104, 266] width 90 height 13
click at [64, 266] on input "McPic - McPic 26" at bounding box center [63, 264] width 8 height 8
checkbox input "true"
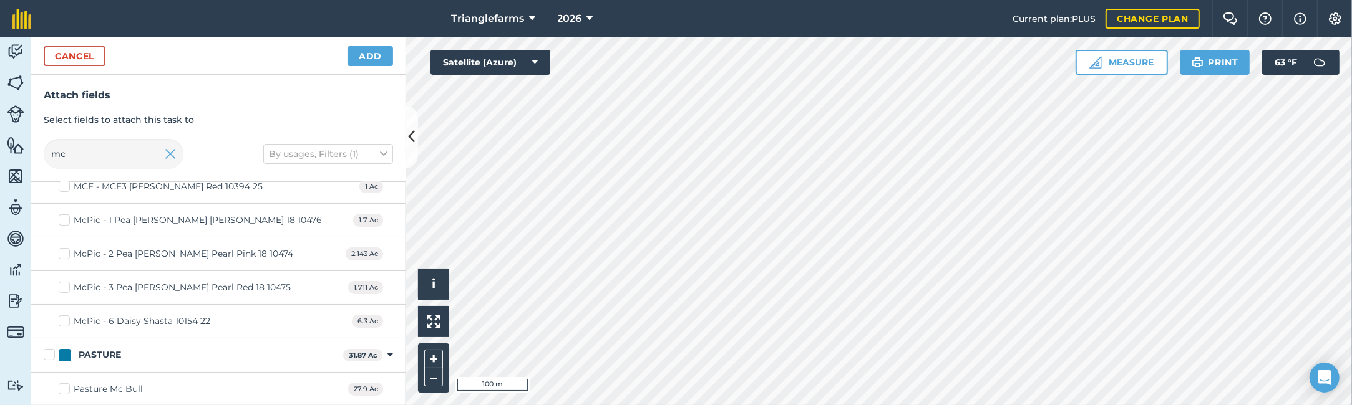
scroll to position [226, 0]
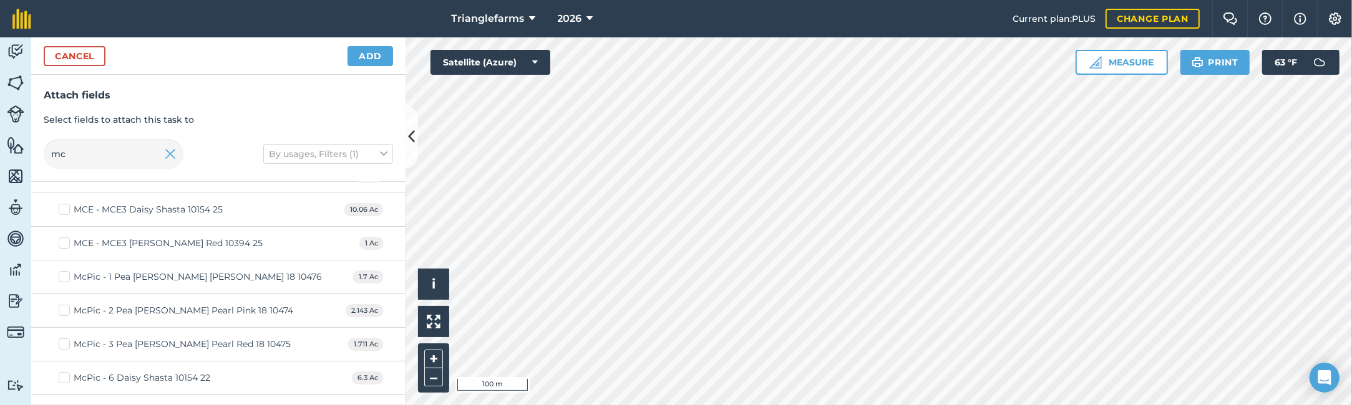
click at [62, 276] on label "McPic - 1 Pea [PERSON_NAME] [PERSON_NAME] 18 10476" at bounding box center [190, 277] width 263 height 13
click at [62, 276] on input "McPic - 1 Pea [PERSON_NAME] [PERSON_NAME] 18 10476" at bounding box center [63, 275] width 8 height 8
checkbox input "true"
click at [65, 310] on label "McPic - 2 Pea [PERSON_NAME] Pearl Pink 18 10474" at bounding box center [176, 310] width 235 height 13
click at [65, 310] on input "McPic - 2 Pea [PERSON_NAME] Pearl Pink 18 10474" at bounding box center [63, 308] width 8 height 8
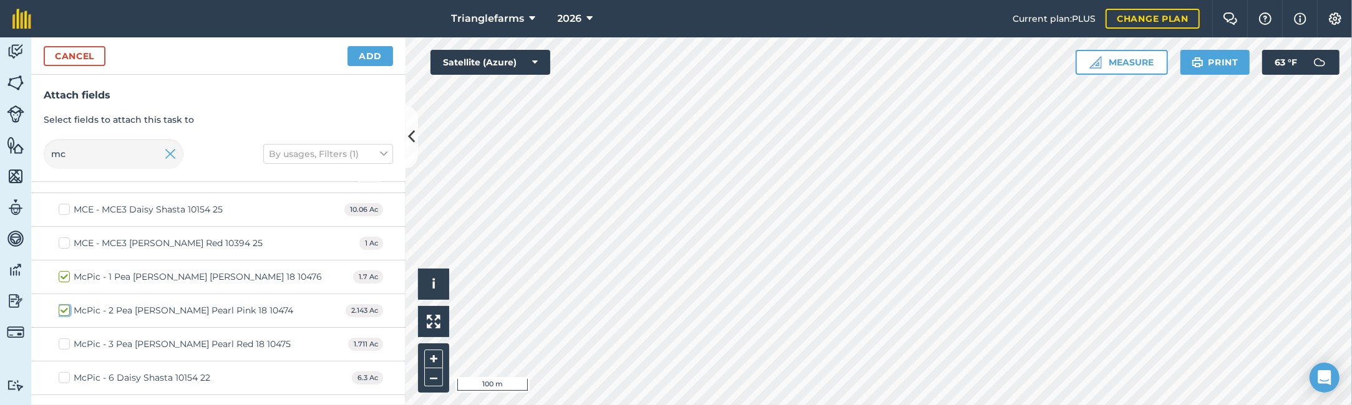
checkbox input "true"
click at [69, 344] on label "McPic - 3 Pea [PERSON_NAME] Pearl Red 18 10475" at bounding box center [175, 344] width 232 height 13
click at [67, 344] on input "McPic - 3 Pea [PERSON_NAME] Pearl Red 18 10475" at bounding box center [63, 342] width 8 height 8
checkbox input "true"
click at [60, 377] on label "McPic - 6 Daisy Shasta 10154 22" at bounding box center [135, 378] width 152 height 13
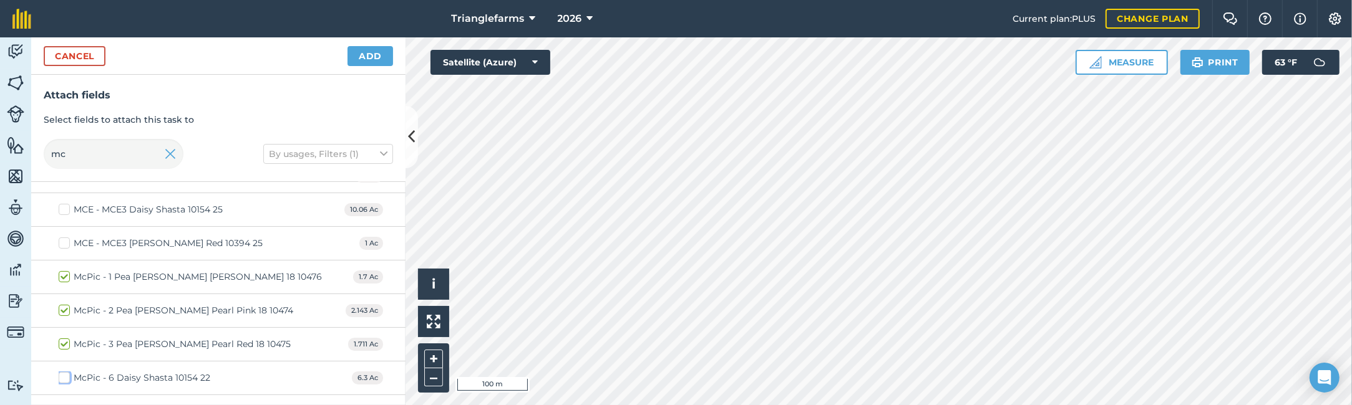
click at [60, 377] on input "McPic - 6 Daisy Shasta 10154 22" at bounding box center [63, 376] width 8 height 8
checkbox input "true"
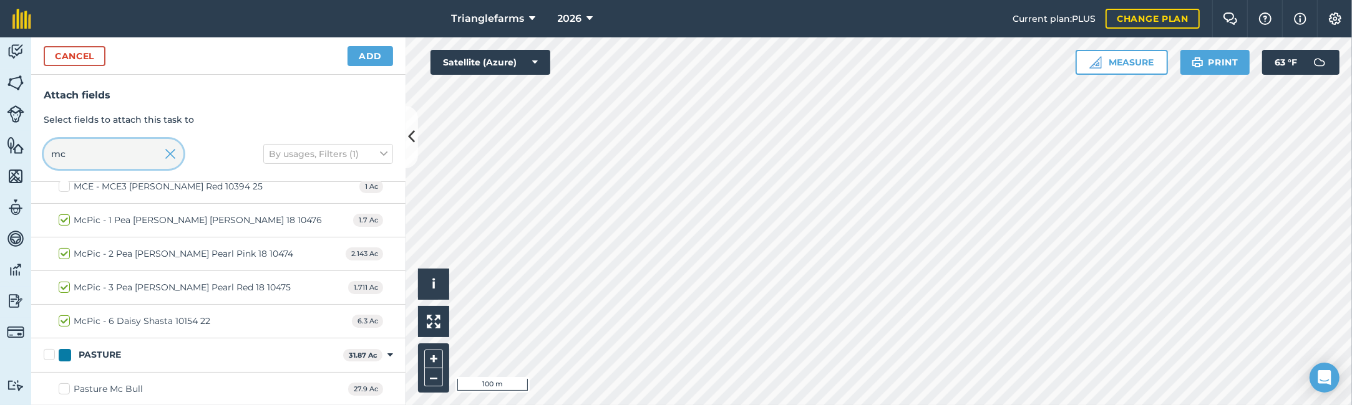
click at [112, 157] on input "mc" at bounding box center [114, 154] width 140 height 30
type input "b"
checkbox input "false"
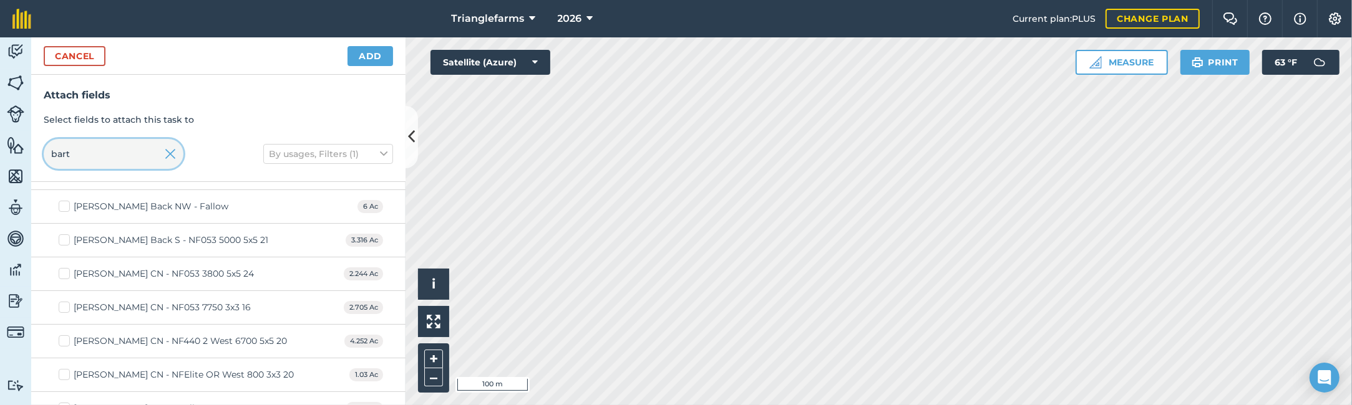
scroll to position [69, 0]
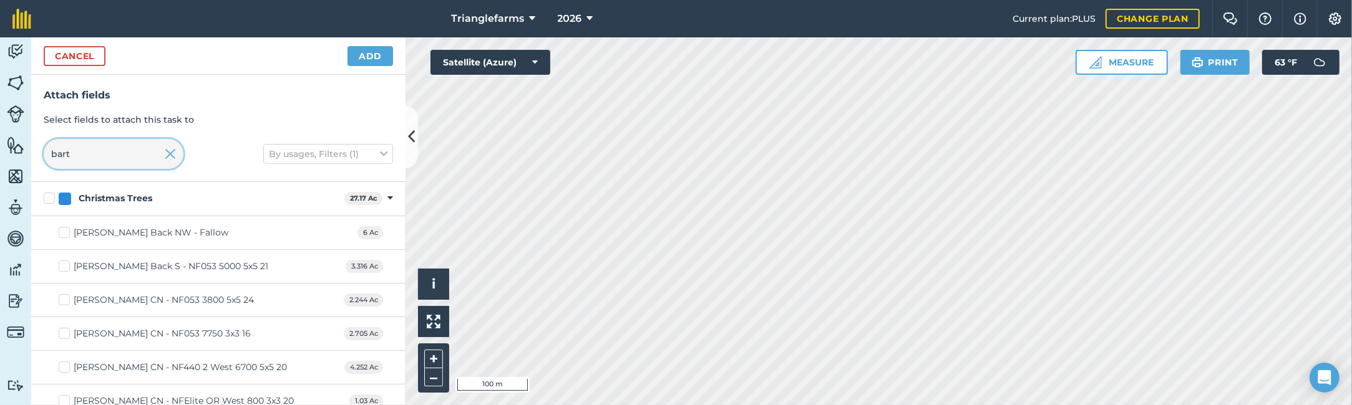
type input "bart"
click at [62, 231] on label "[PERSON_NAME] Back NW - Fallow" at bounding box center [144, 232] width 170 height 13
click at [62, 231] on input "[PERSON_NAME] Back NW - Fallow" at bounding box center [63, 230] width 8 height 8
checkbox input "true"
click at [99, 152] on input "bart" at bounding box center [114, 154] width 140 height 30
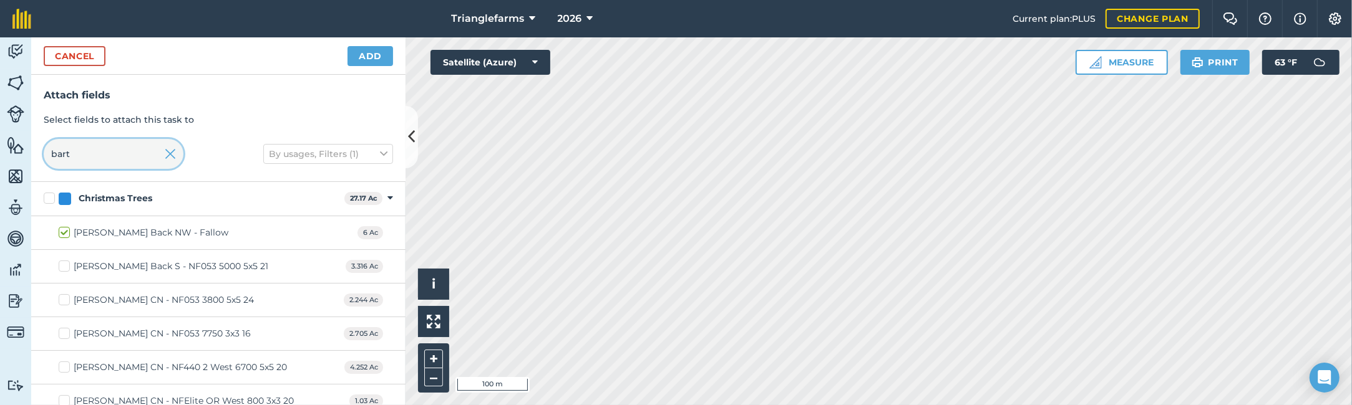
click at [99, 152] on input "bart" at bounding box center [114, 154] width 140 height 30
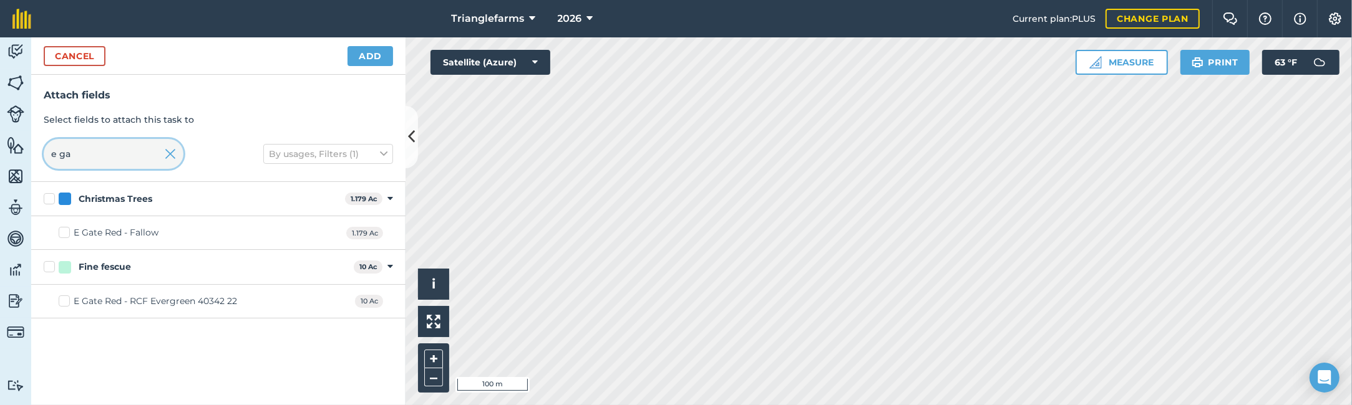
scroll to position [0, 0]
type input "e gate"
click at [62, 228] on label "E Gate Red - Fallow" at bounding box center [109, 232] width 100 height 13
click at [62, 228] on input "E Gate Red - Fallow" at bounding box center [63, 230] width 8 height 8
checkbox input "true"
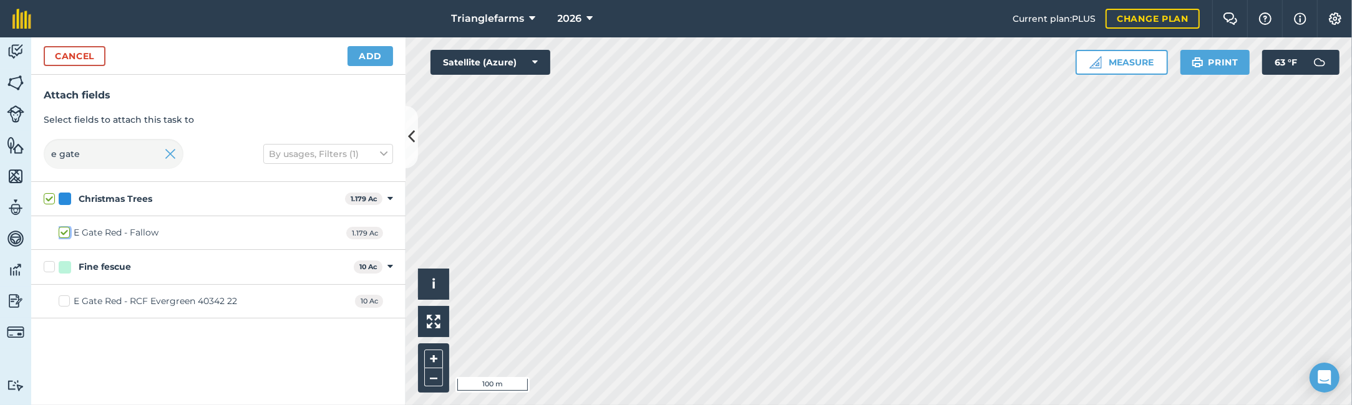
checkbox input "true"
click at [95, 157] on input "e gate" at bounding box center [114, 154] width 140 height 30
type input "e l"
checkbox input "false"
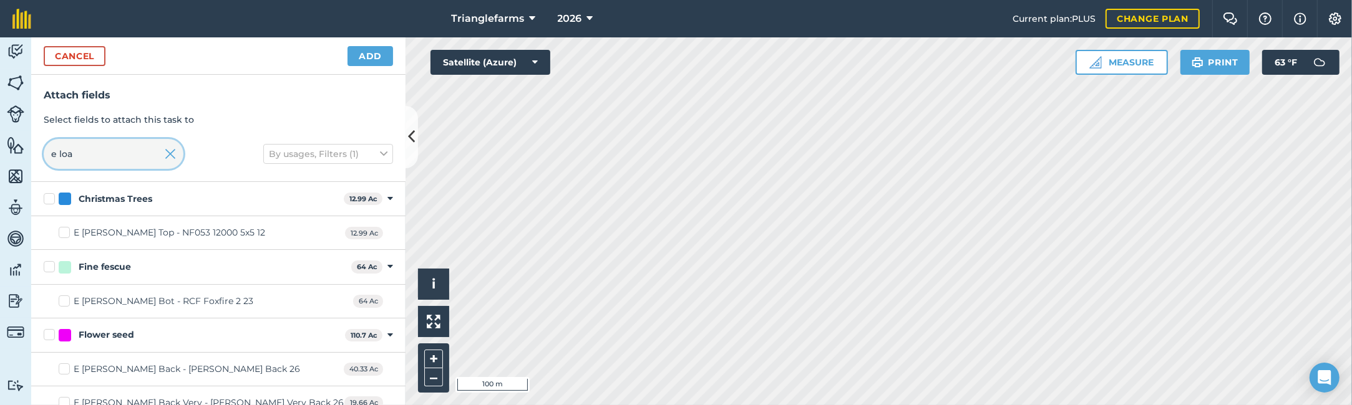
type input "e loa"
click at [64, 233] on label "E [PERSON_NAME] Top - NF053 12000 5x5 12" at bounding box center [162, 232] width 206 height 13
click at [64, 233] on input "E [PERSON_NAME] Top - NF053 12000 5x5 12" at bounding box center [63, 230] width 8 height 8
checkbox input "true"
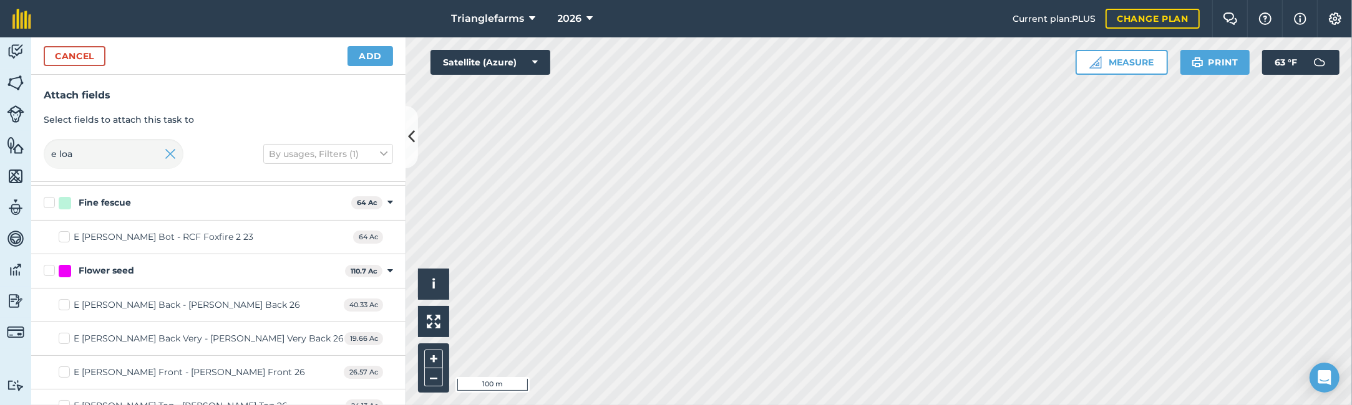
scroll to position [81, 0]
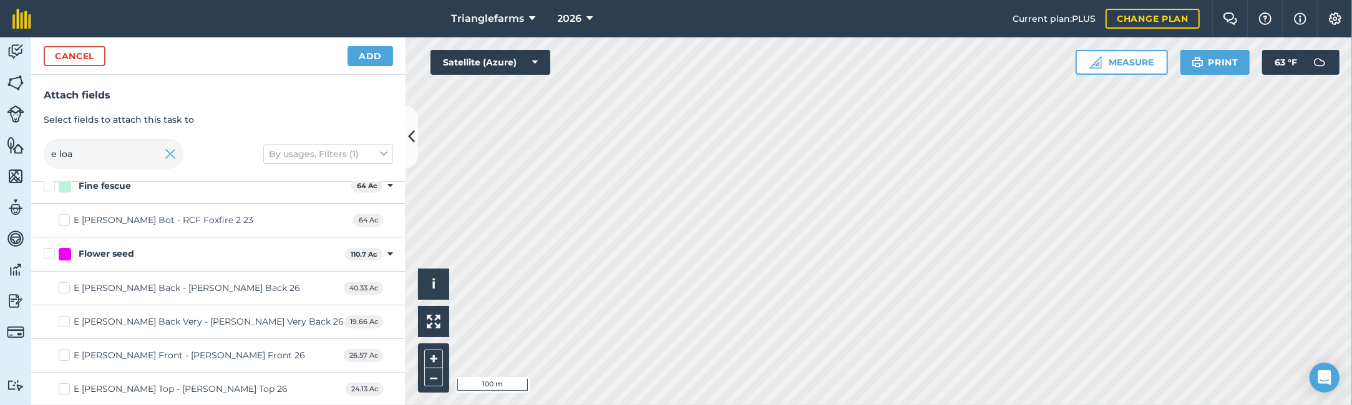
click at [64, 387] on label "E [PERSON_NAME] Top - [PERSON_NAME] Top 26" at bounding box center [173, 389] width 229 height 13
click at [64, 387] on input "E [PERSON_NAME] Top - [PERSON_NAME] Top 26" at bounding box center [63, 387] width 8 height 8
checkbox input "true"
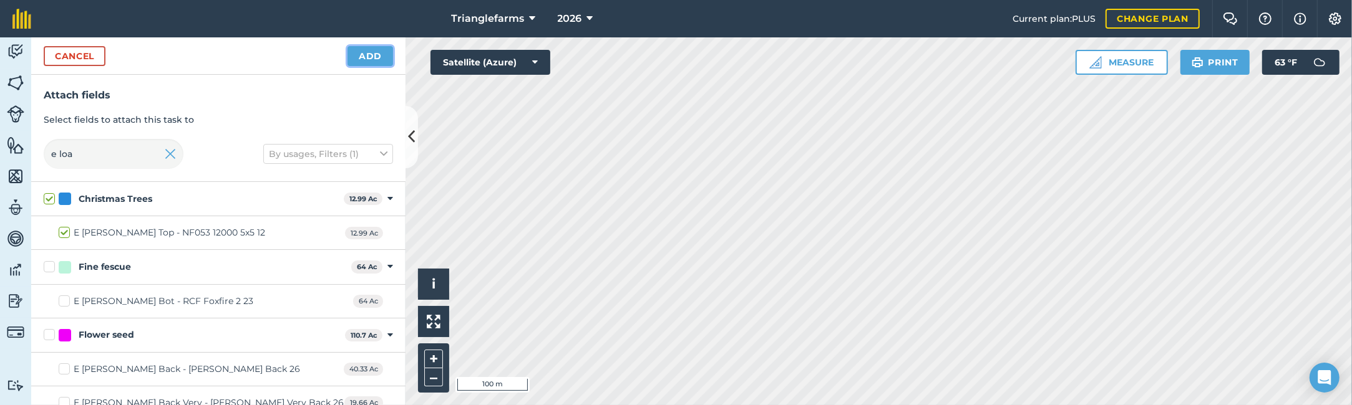
click at [370, 56] on button "Add" at bounding box center [370, 56] width 46 height 20
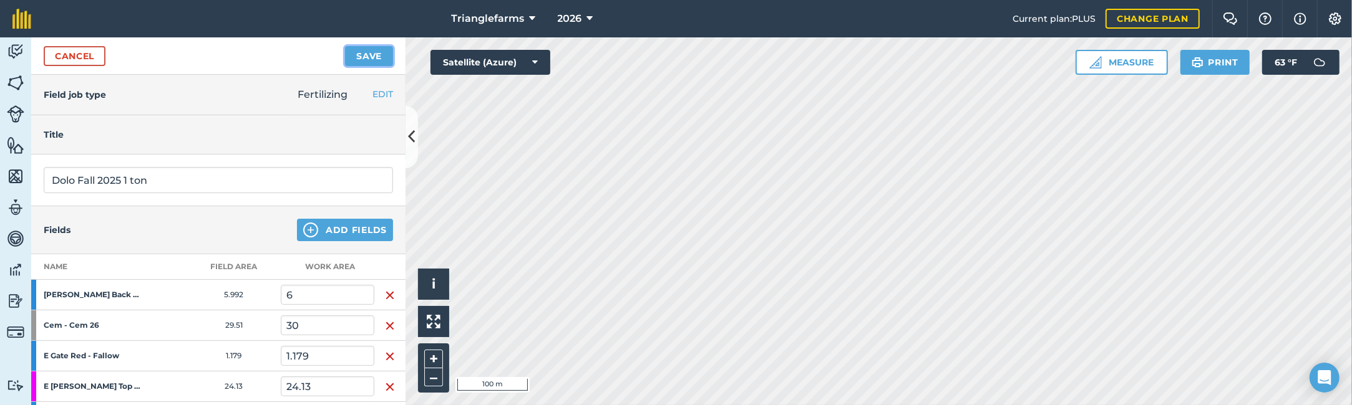
click at [354, 52] on button "Save" at bounding box center [369, 56] width 48 height 20
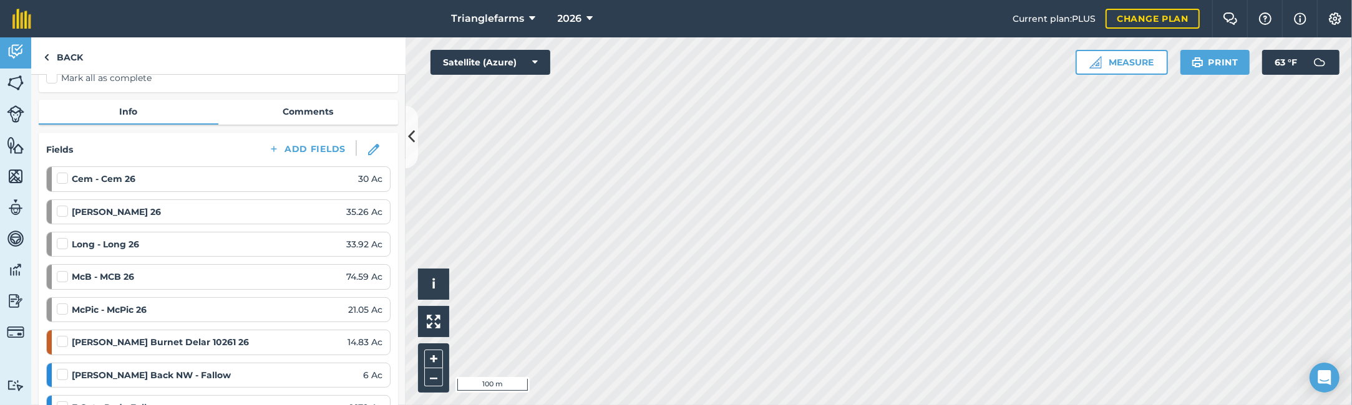
scroll to position [113, 0]
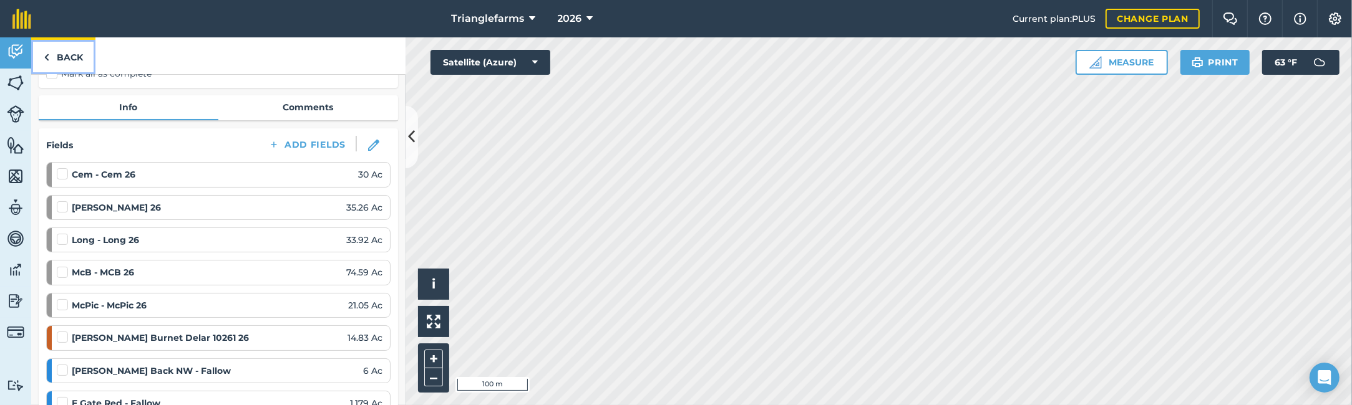
click at [46, 58] on img at bounding box center [47, 57] width 6 height 15
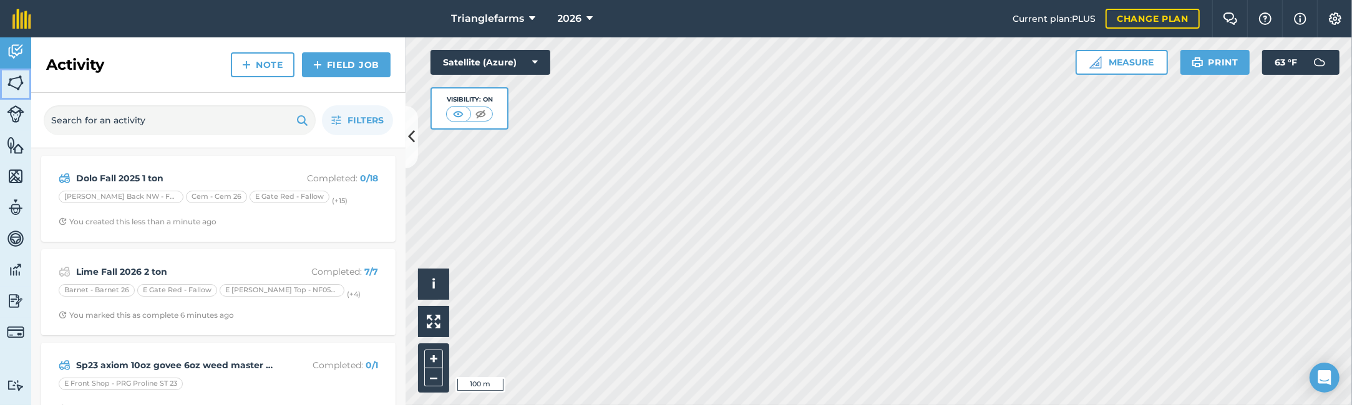
click at [17, 79] on img at bounding box center [15, 83] width 17 height 19
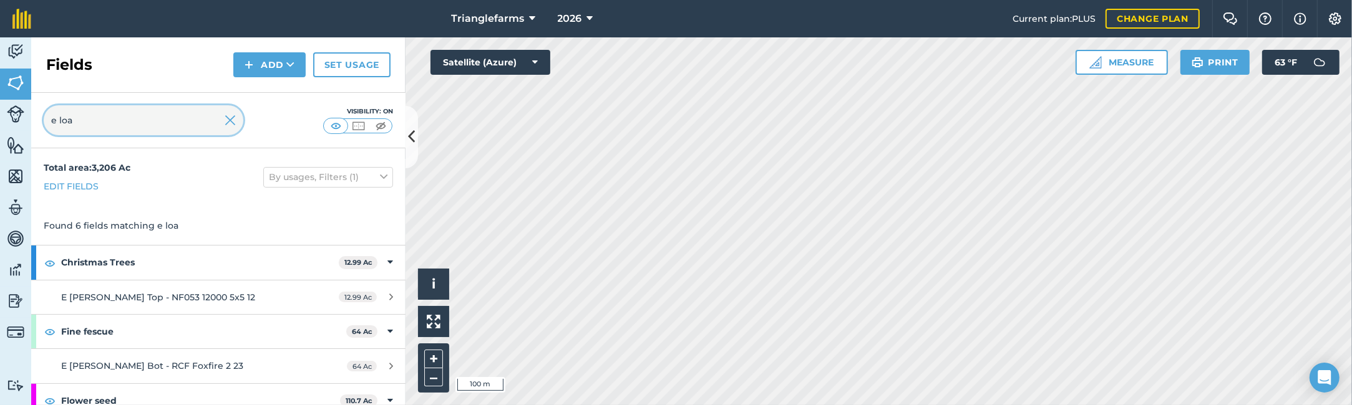
click at [148, 112] on input "e loa" at bounding box center [144, 120] width 200 height 30
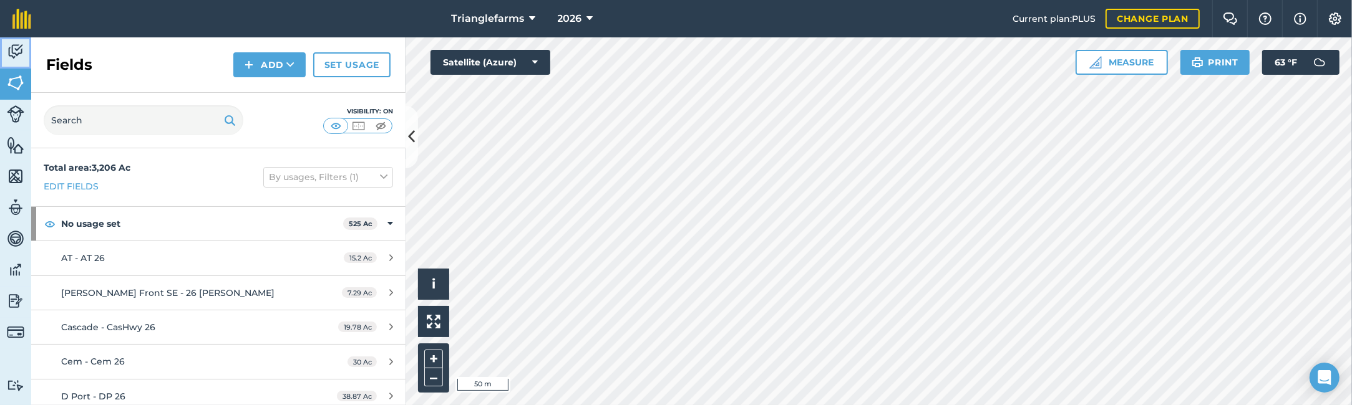
click at [6, 38] on link "Activity" at bounding box center [15, 52] width 31 height 31
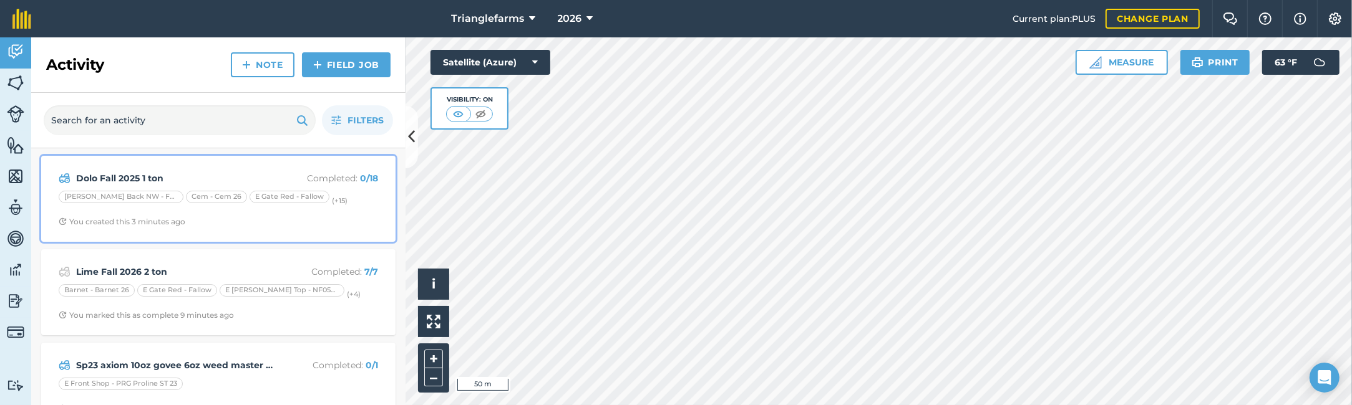
click at [196, 172] on strong "Dolo Fall 2025 1 ton" at bounding box center [175, 179] width 198 height 14
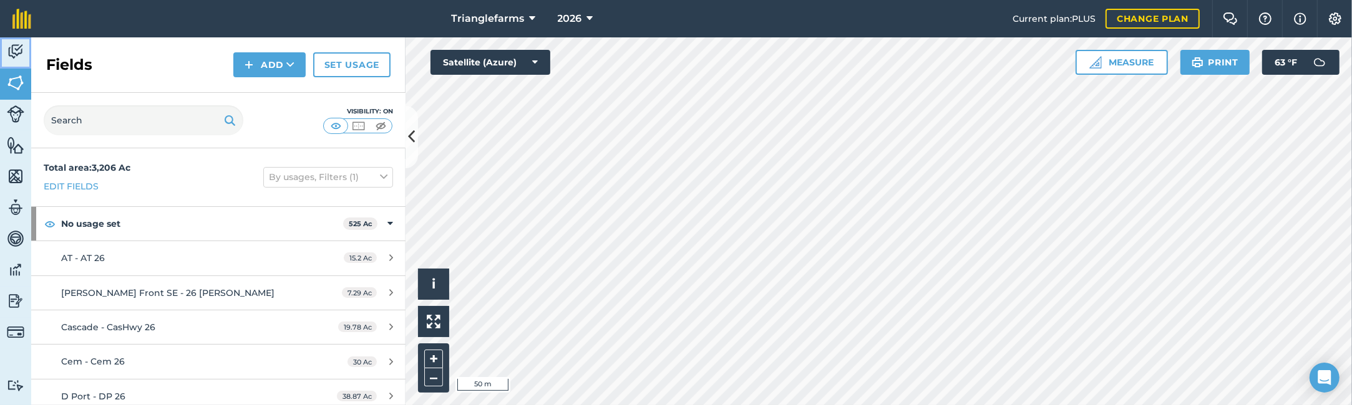
click at [14, 47] on img at bounding box center [15, 51] width 17 height 19
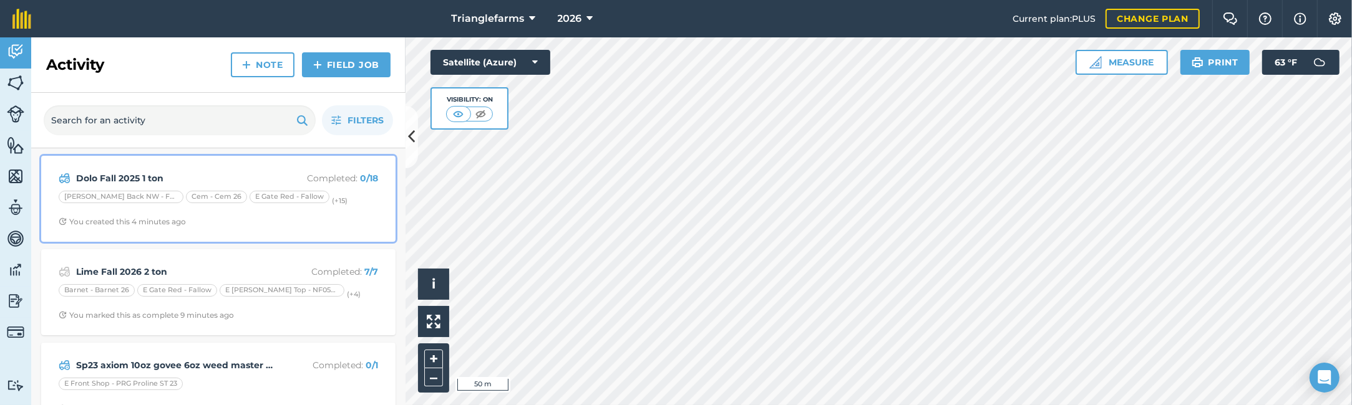
click at [119, 173] on strong "Dolo Fall 2025 1 ton" at bounding box center [175, 179] width 198 height 14
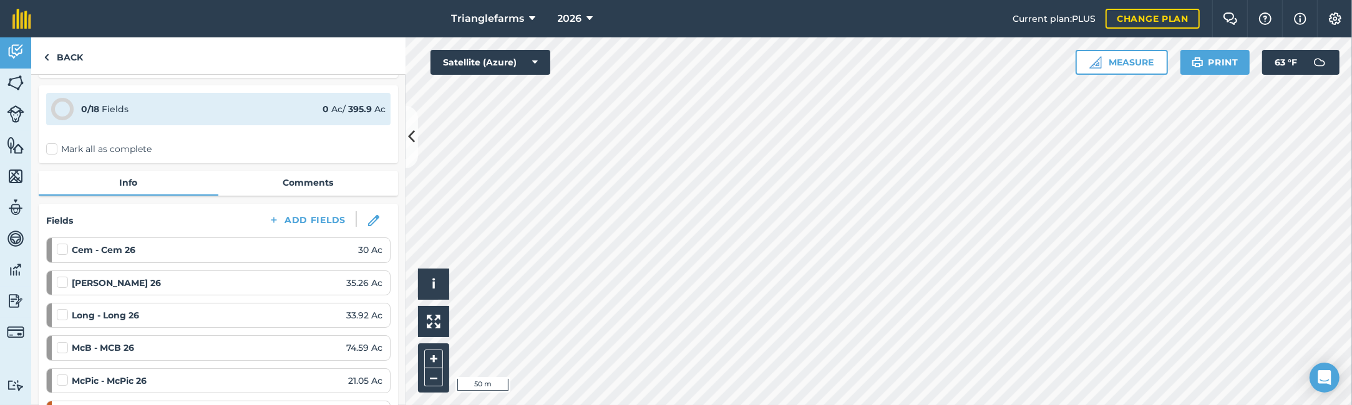
scroll to position [56, 0]
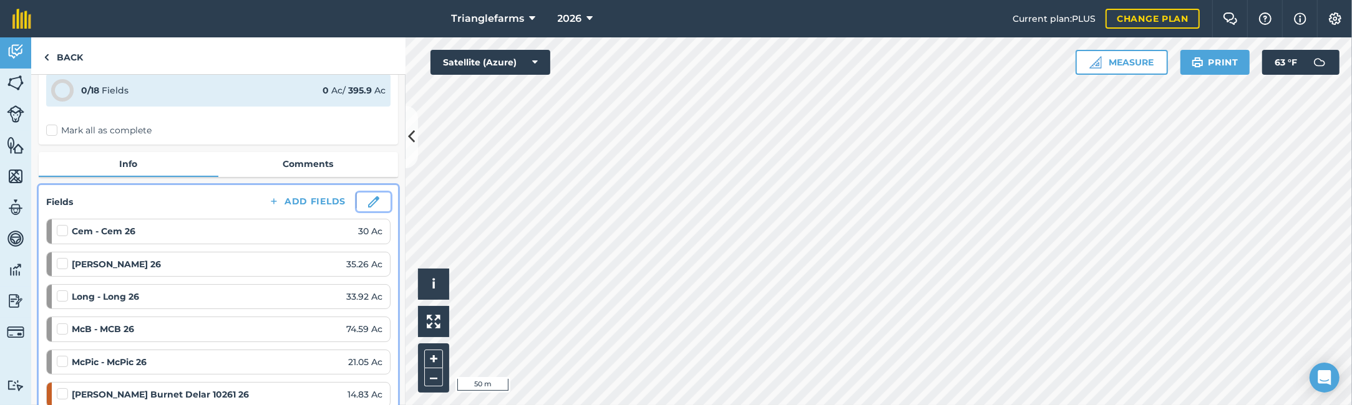
click at [368, 205] on img at bounding box center [373, 201] width 11 height 11
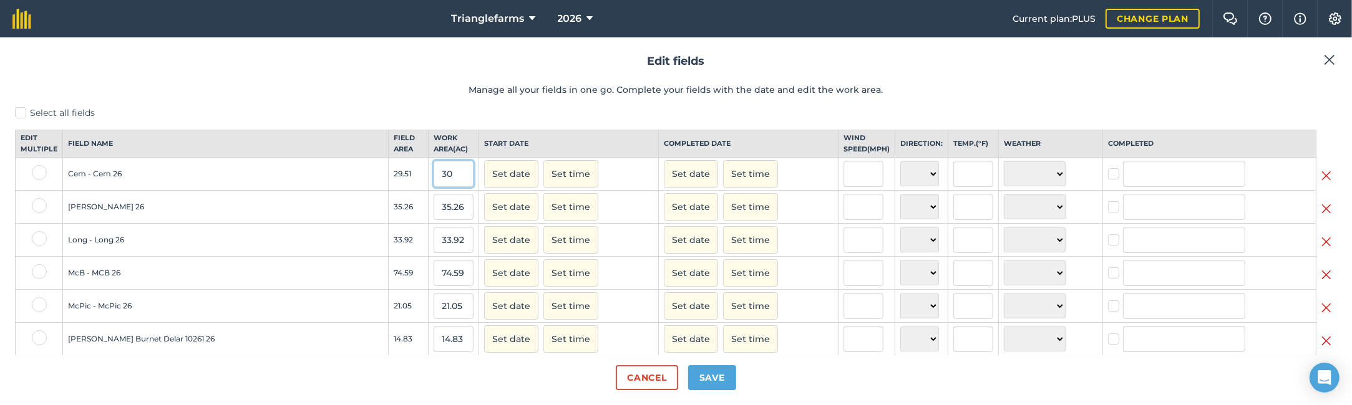
click at [437, 181] on input "30" at bounding box center [454, 174] width 40 height 26
type input "29.16"
click at [445, 218] on input "35.26" at bounding box center [454, 207] width 40 height 26
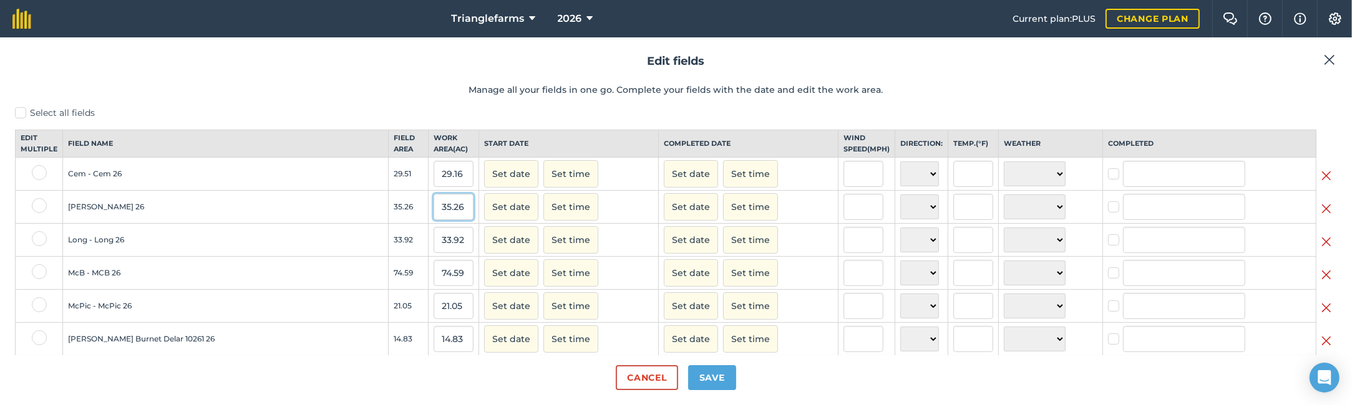
click at [439, 217] on input "35.26" at bounding box center [454, 207] width 40 height 26
type input "34.9"
click at [434, 250] on input "33.92" at bounding box center [454, 240] width 40 height 26
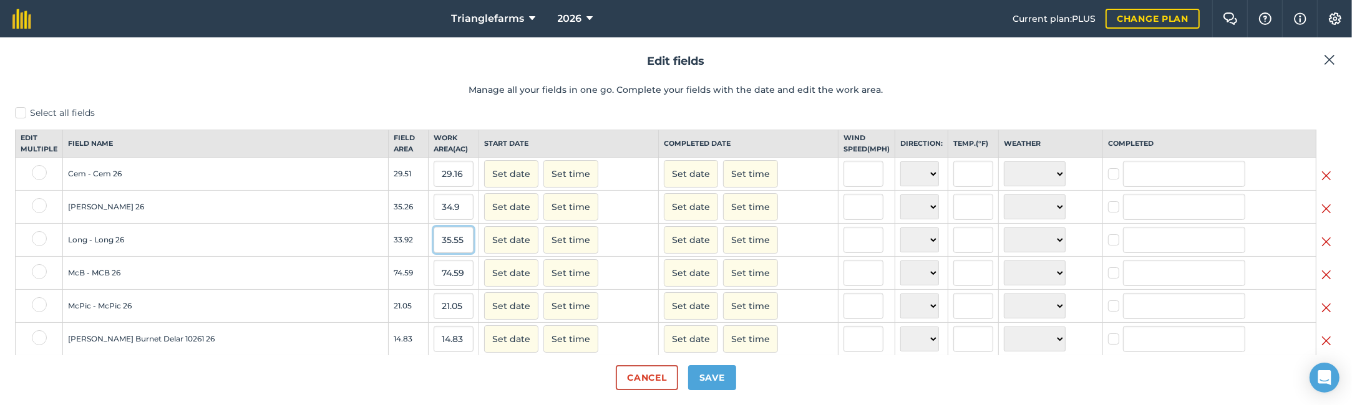
type input "35.55"
click at [436, 282] on input "74.59" at bounding box center [454, 273] width 40 height 26
type input "71.14"
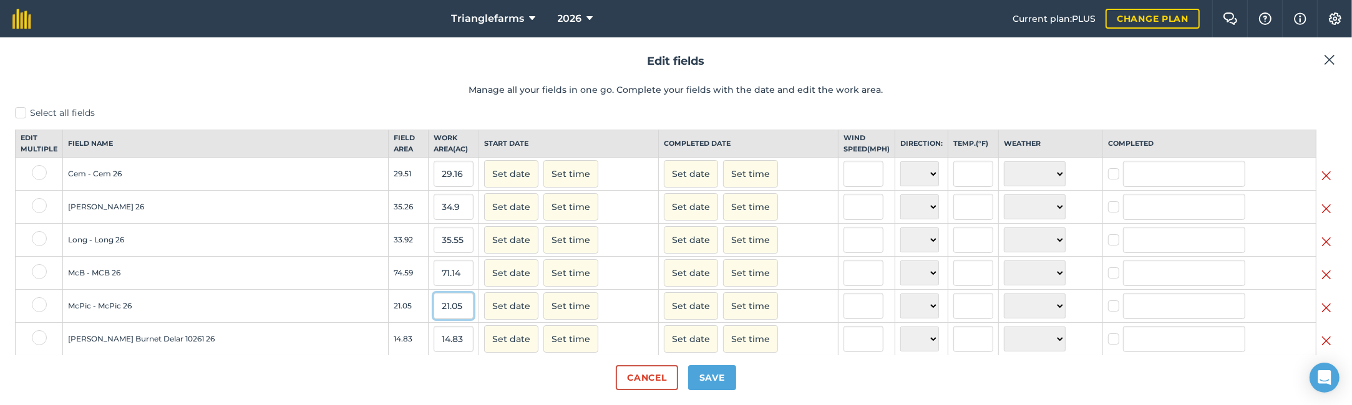
click at [435, 317] on input "21.05" at bounding box center [454, 306] width 40 height 26
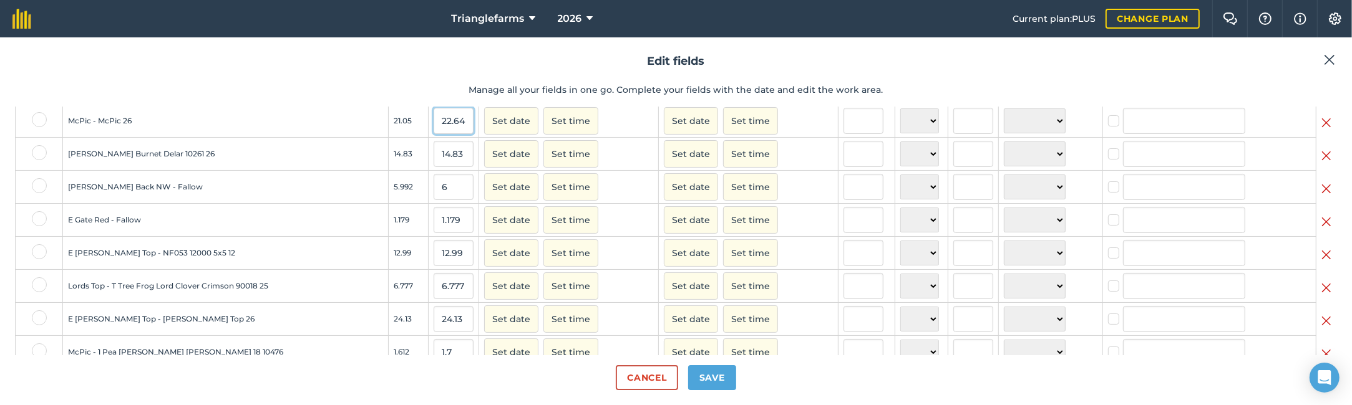
scroll to position [170, 0]
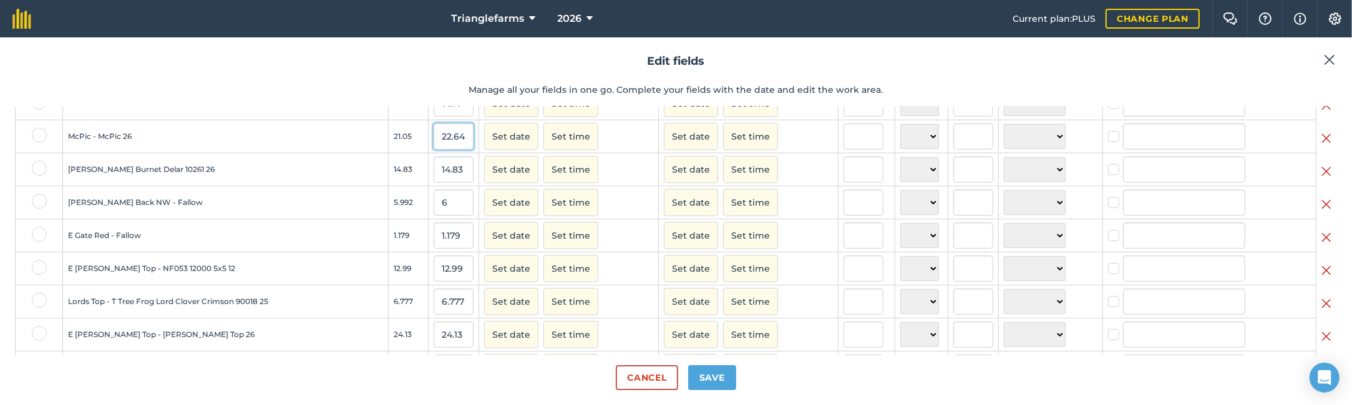
type input "22.64"
click at [437, 181] on input "14.83" at bounding box center [454, 170] width 40 height 26
type input "46.73"
click at [435, 210] on input "6" at bounding box center [454, 203] width 40 height 26
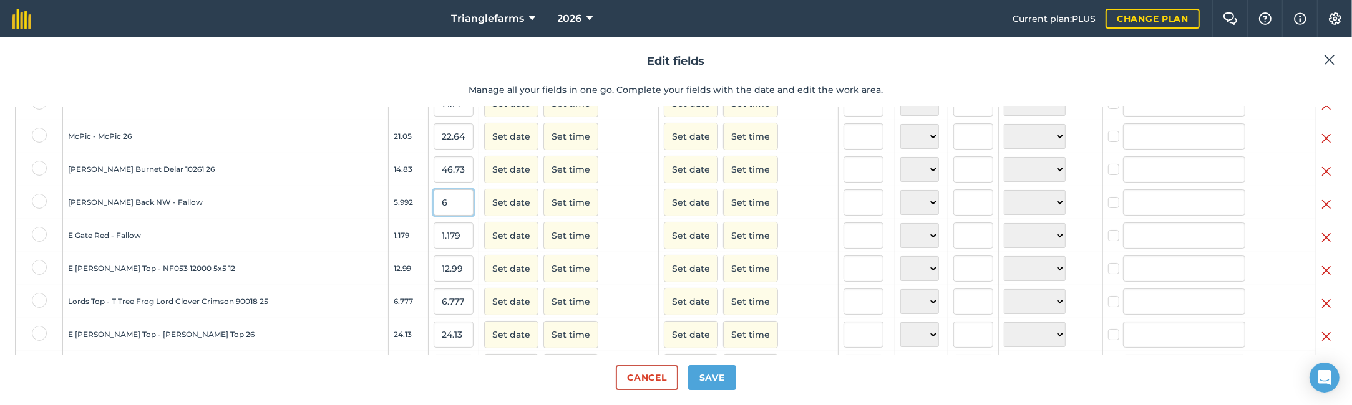
click at [435, 210] on input "6" at bounding box center [454, 203] width 40 height 26
type input "6.28"
click at [435, 243] on input "1.179" at bounding box center [454, 236] width 40 height 26
type input "1.26"
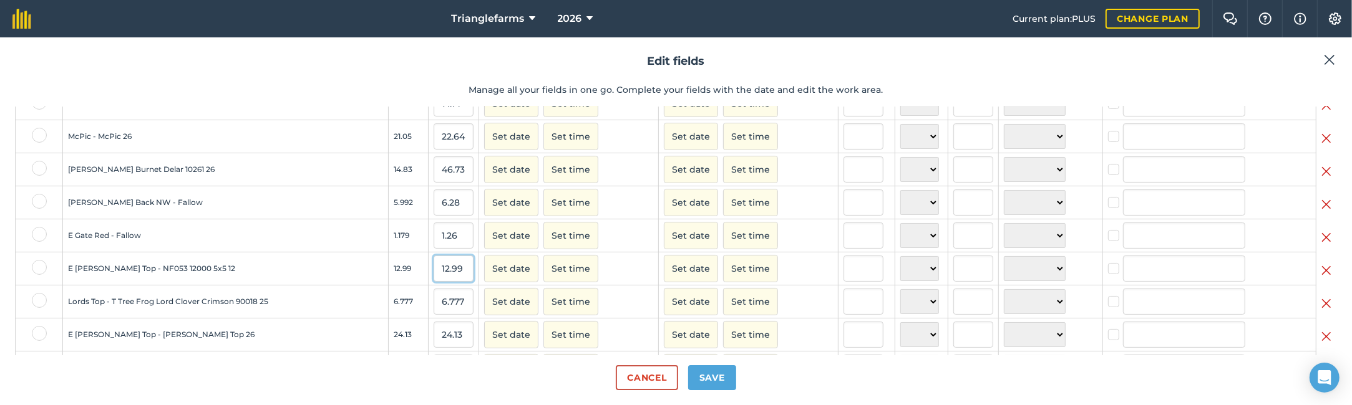
click at [434, 281] on input "12.99" at bounding box center [454, 269] width 40 height 26
type input "13.61"
click at [438, 311] on input "6.777" at bounding box center [454, 302] width 40 height 26
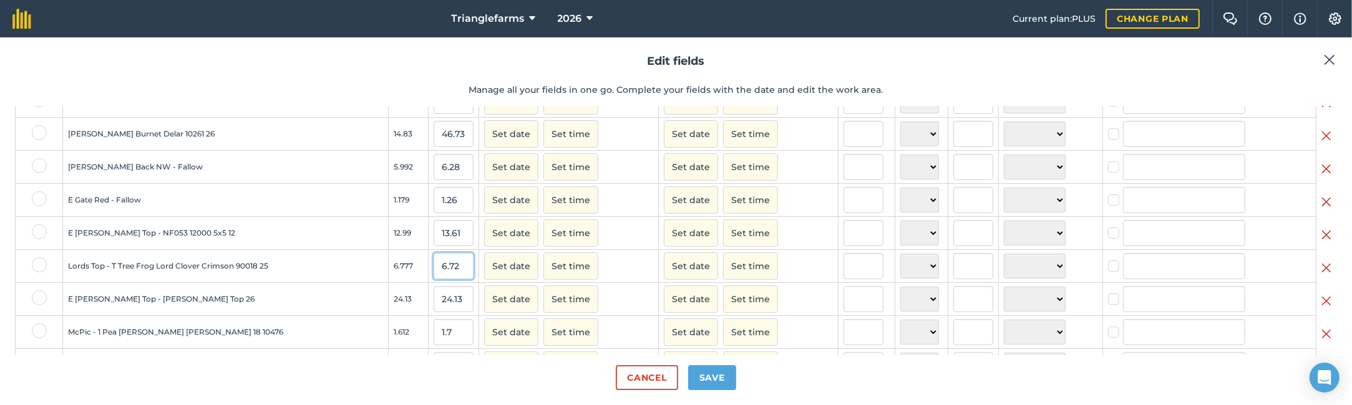
scroll to position [226, 0]
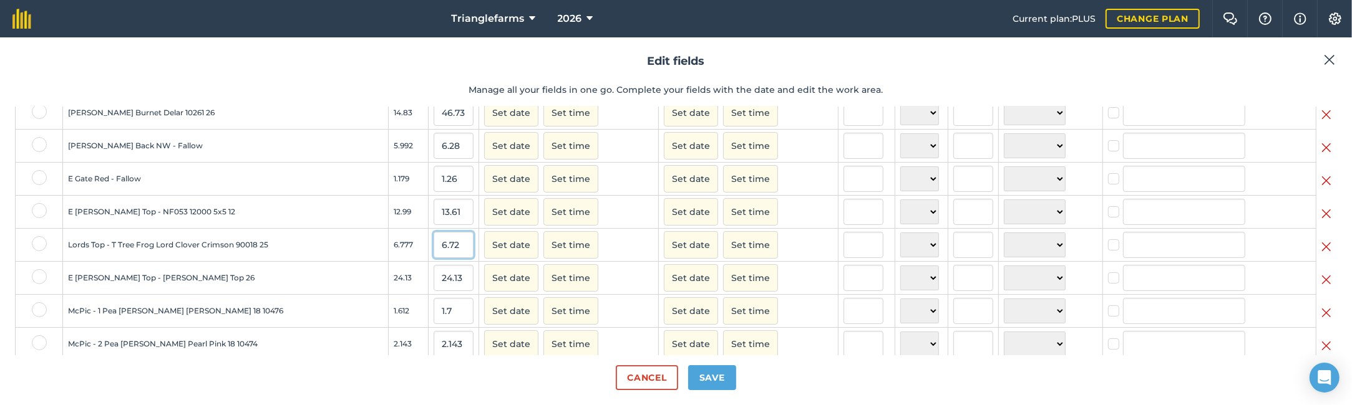
type input "6.72"
click at [434, 287] on input "24.13" at bounding box center [454, 278] width 40 height 26
type input "25.43"
click at [434, 316] on input "1.7" at bounding box center [454, 311] width 40 height 26
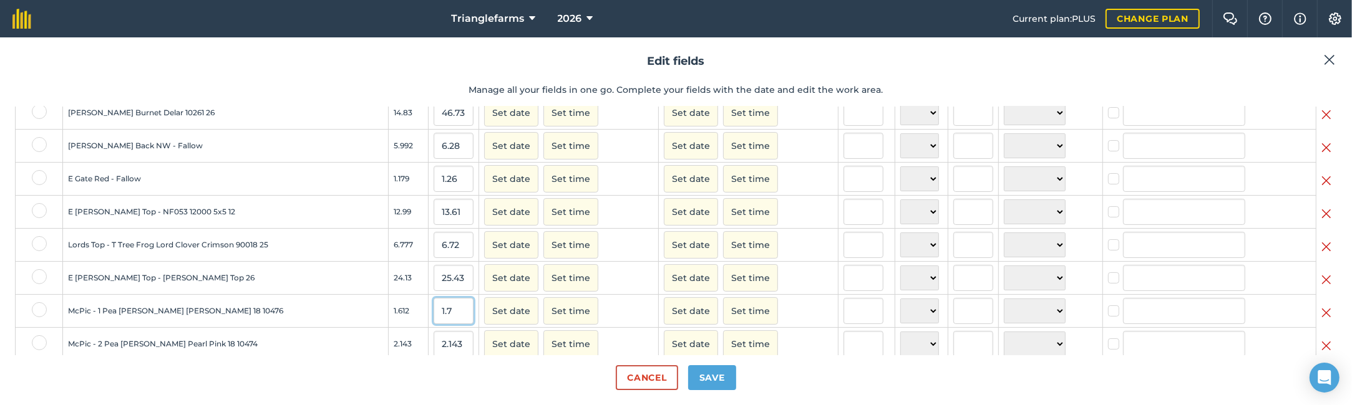
click at [434, 316] on input "1.7" at bounding box center [454, 311] width 40 height 26
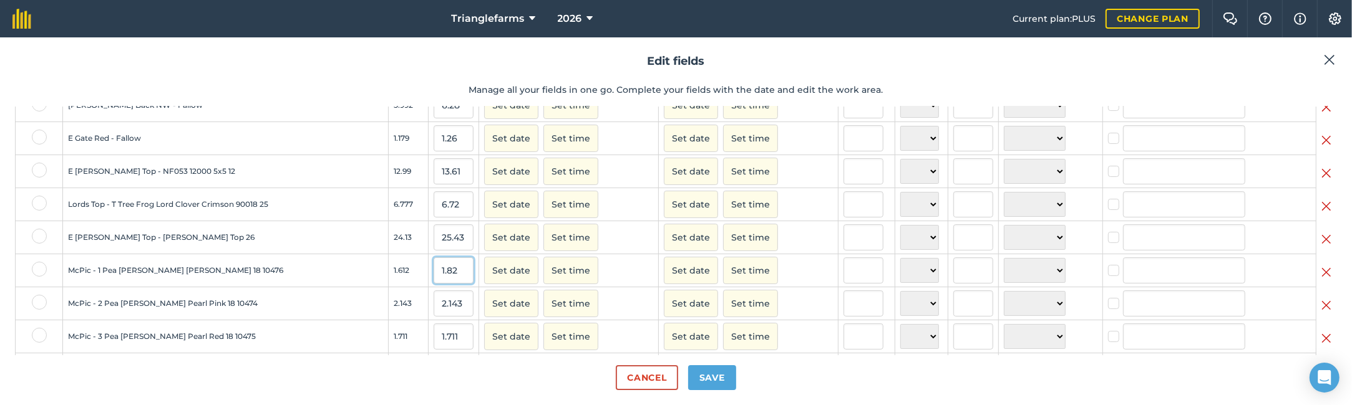
scroll to position [283, 0]
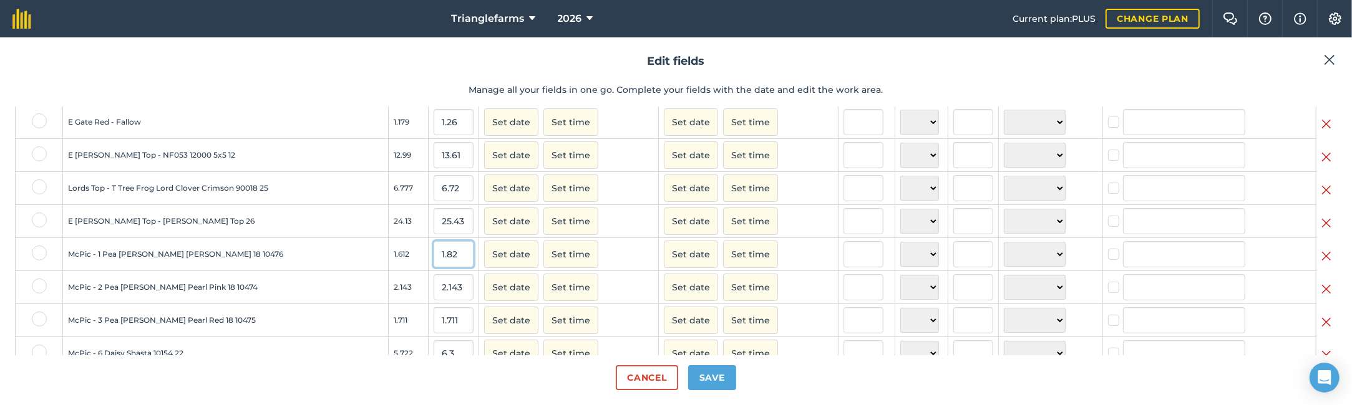
type input "1.82"
click at [434, 301] on input "2.143" at bounding box center [454, 287] width 40 height 26
type input "2.25"
click at [434, 331] on input "1.711" at bounding box center [454, 321] width 40 height 26
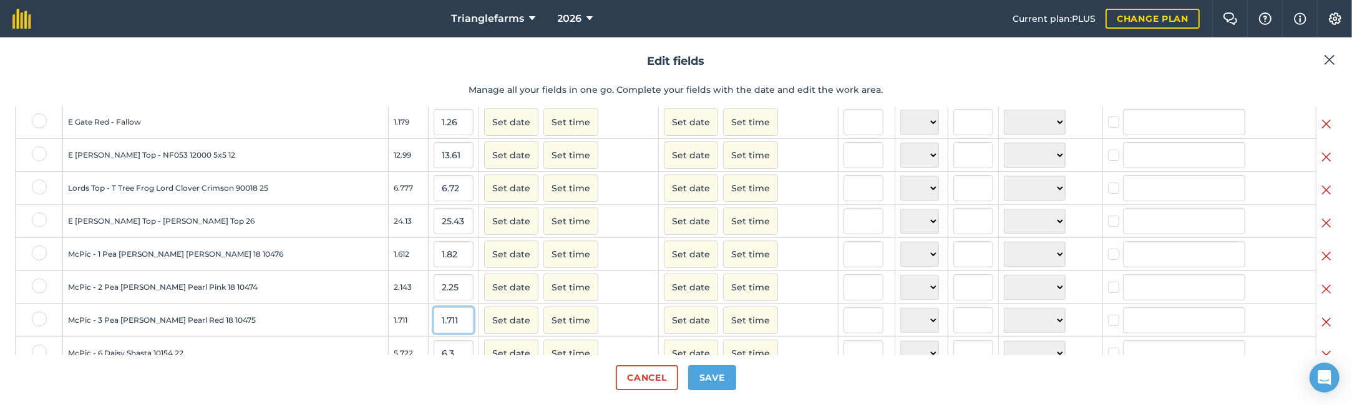
click at [434, 331] on input "1.711" at bounding box center [454, 321] width 40 height 26
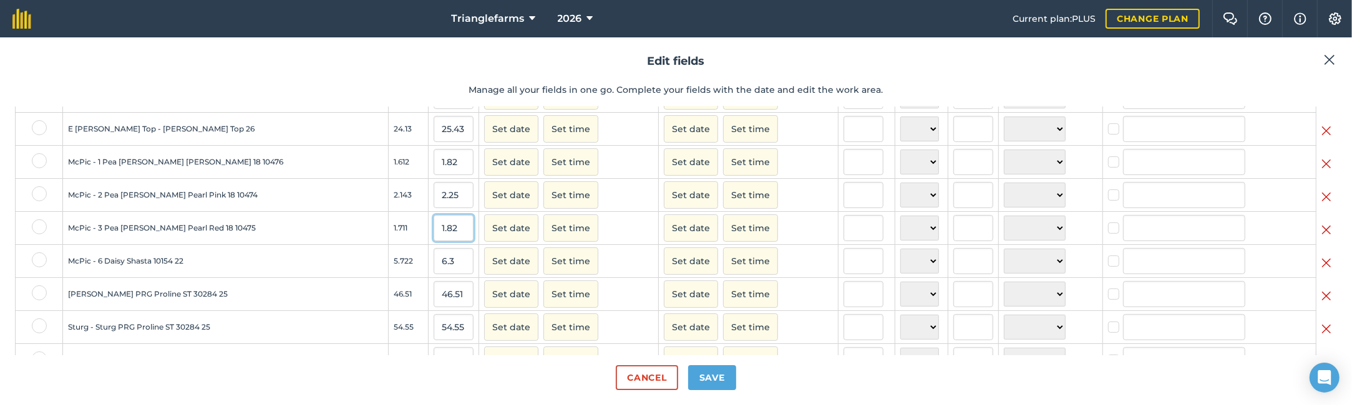
scroll to position [397, 0]
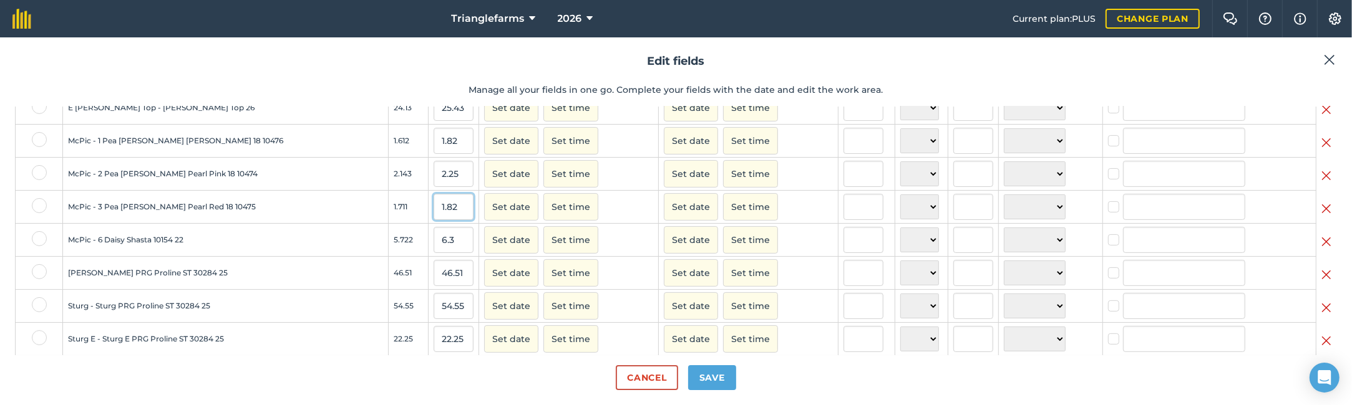
type input "1.82"
click at [441, 251] on input "6.3" at bounding box center [454, 240] width 40 height 26
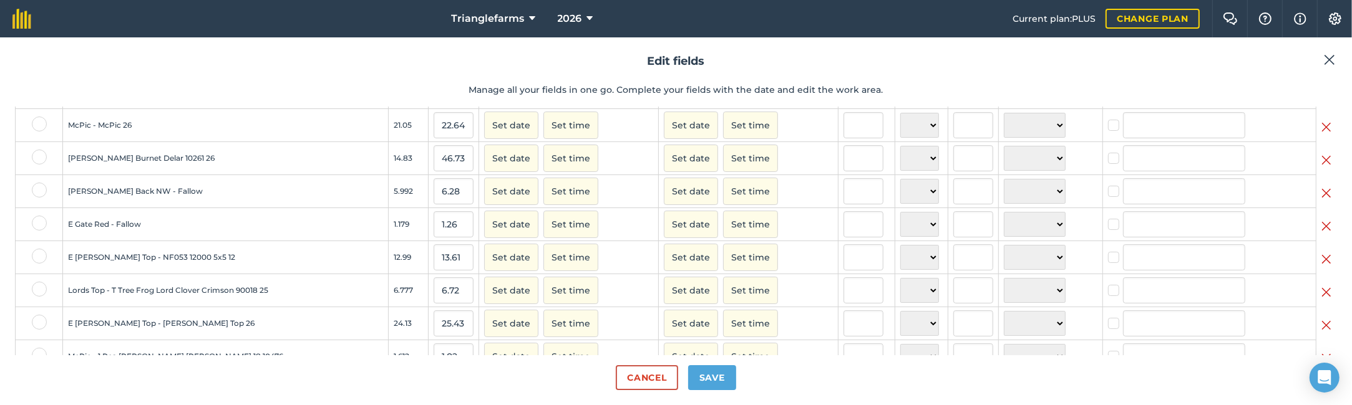
scroll to position [170, 0]
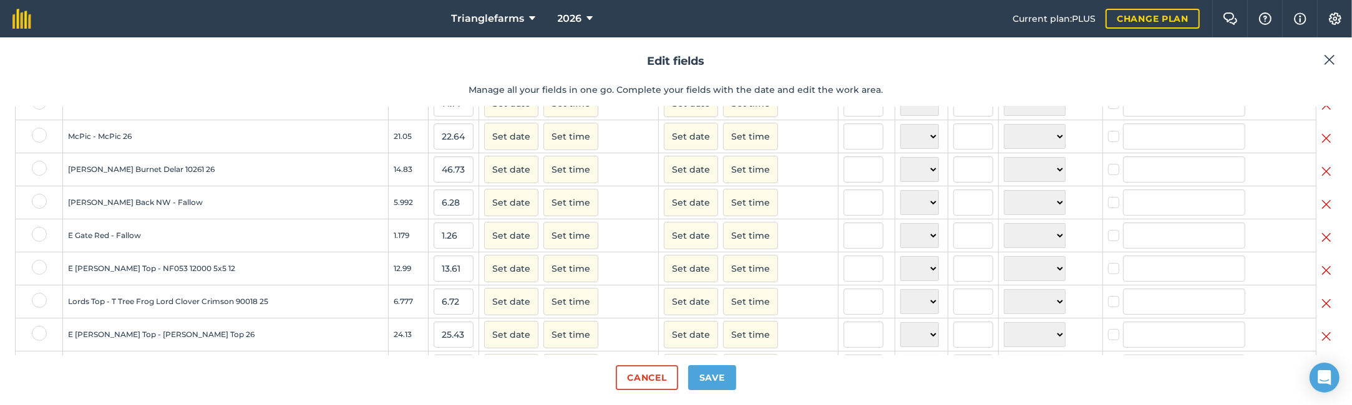
type input "6.76"
click at [439, 181] on input "46.73" at bounding box center [454, 170] width 40 height 26
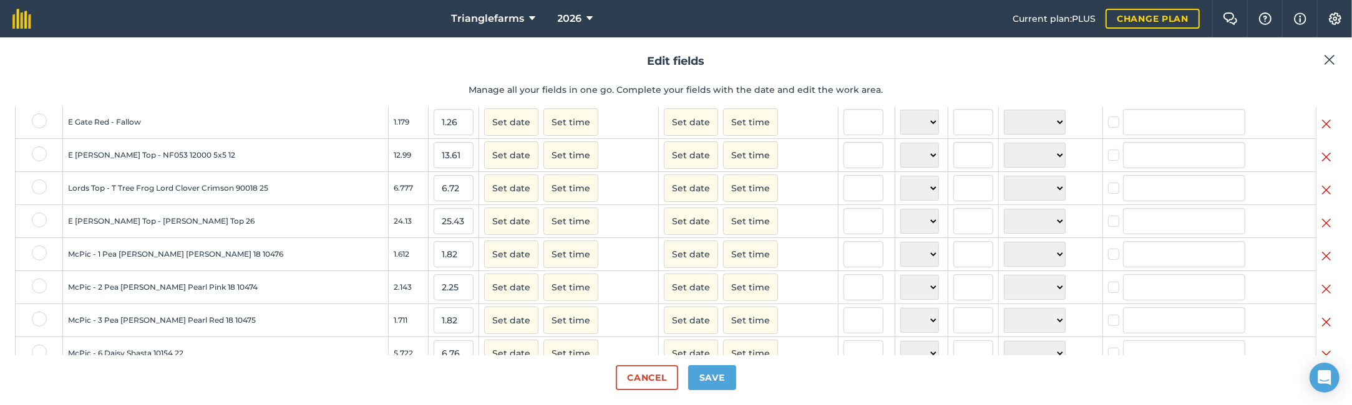
scroll to position [340, 0]
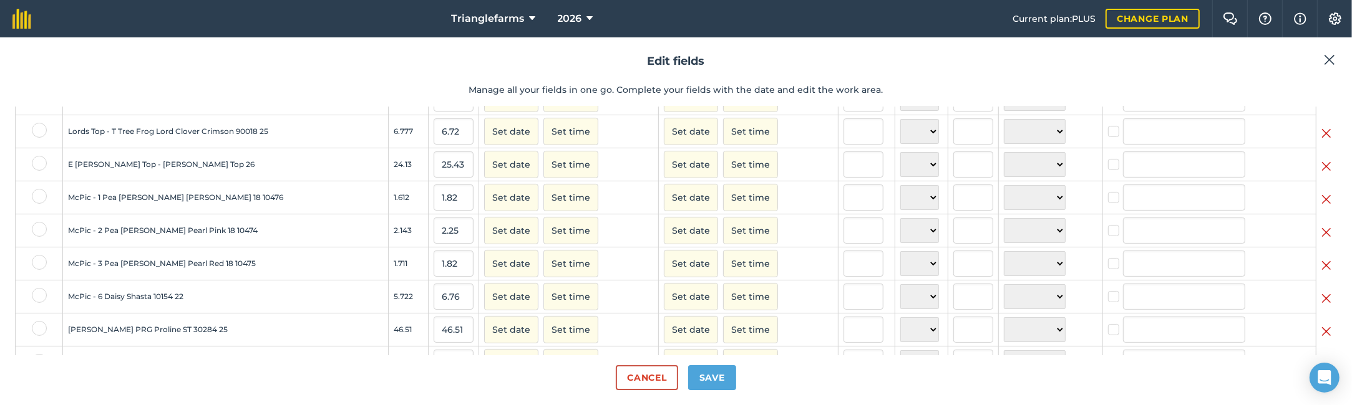
type input "14.87"
click at [440, 343] on input "46.51" at bounding box center [454, 330] width 40 height 26
paste input "73"
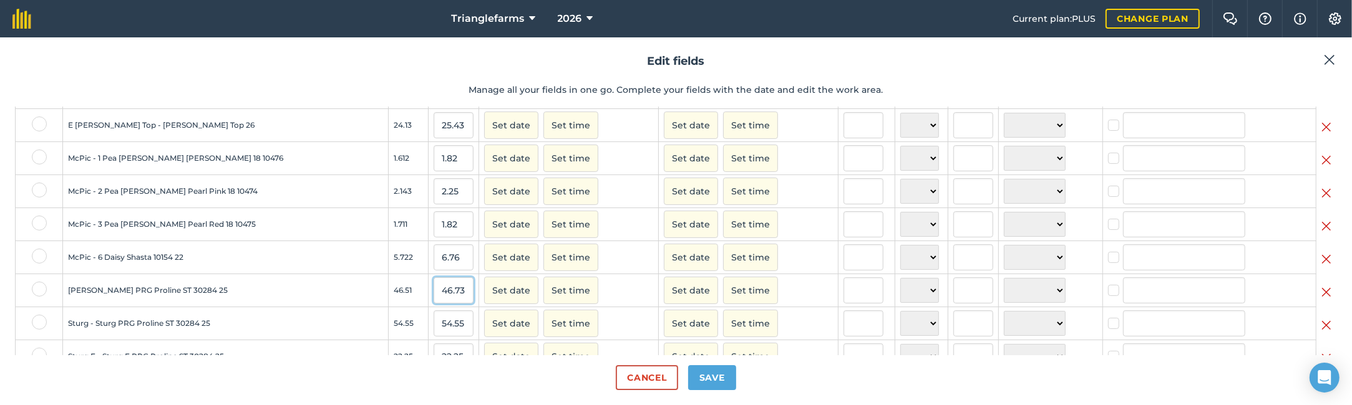
scroll to position [397, 0]
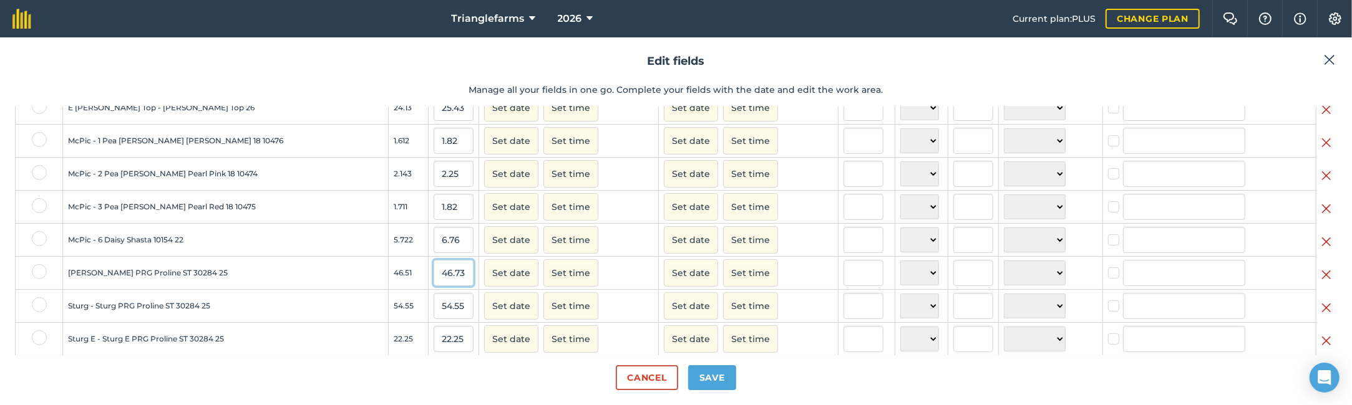
type input "46.73"
click at [436, 316] on input "54.55" at bounding box center [454, 306] width 40 height 26
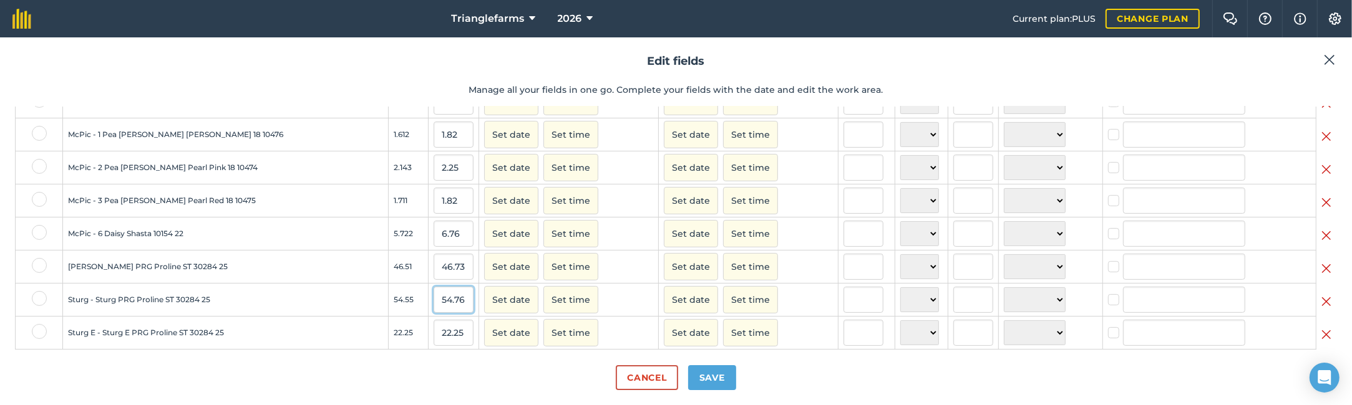
scroll to position [422, 0]
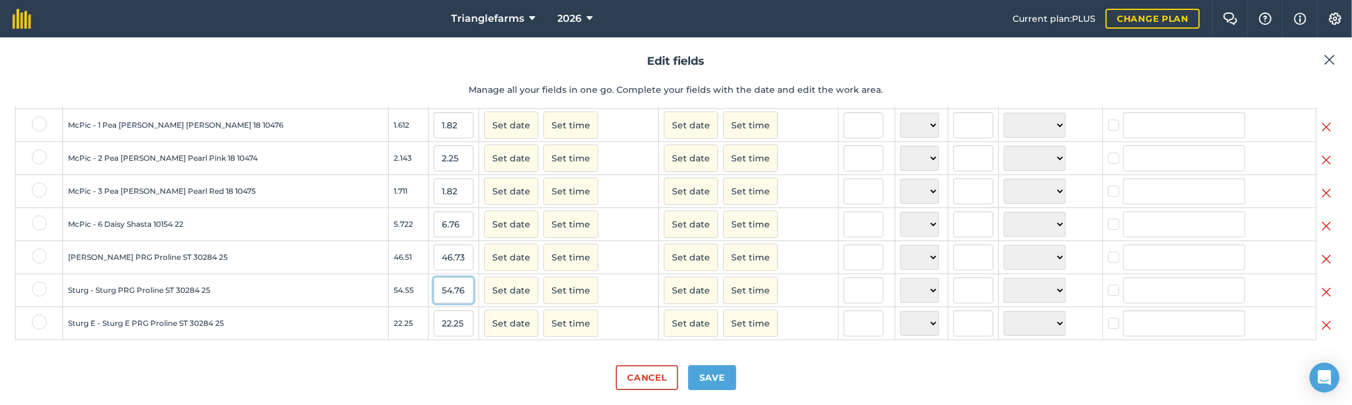
type input "54.76"
click at [447, 324] on input "22.25" at bounding box center [454, 324] width 40 height 26
type input "22.31"
click at [716, 381] on button "Save" at bounding box center [712, 378] width 48 height 25
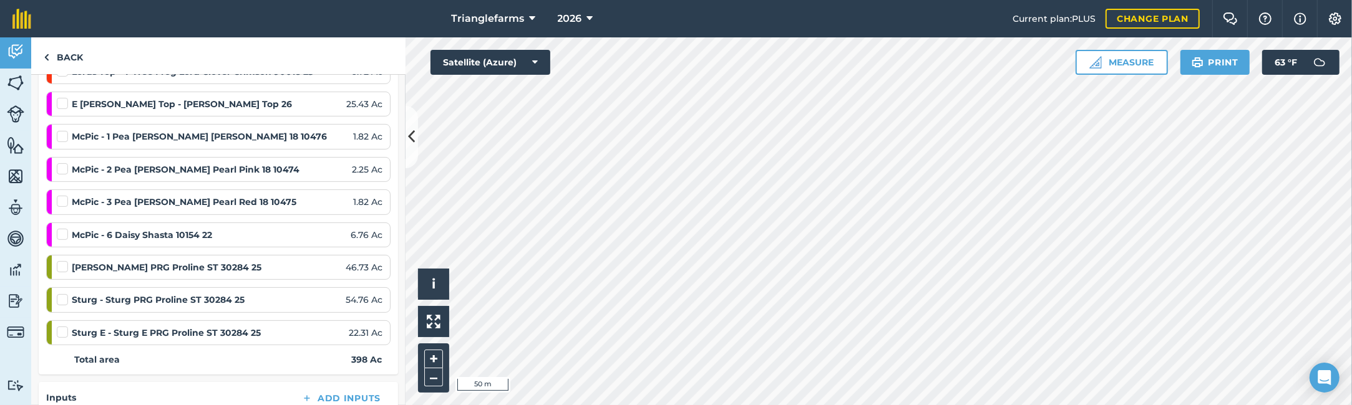
scroll to position [567, 0]
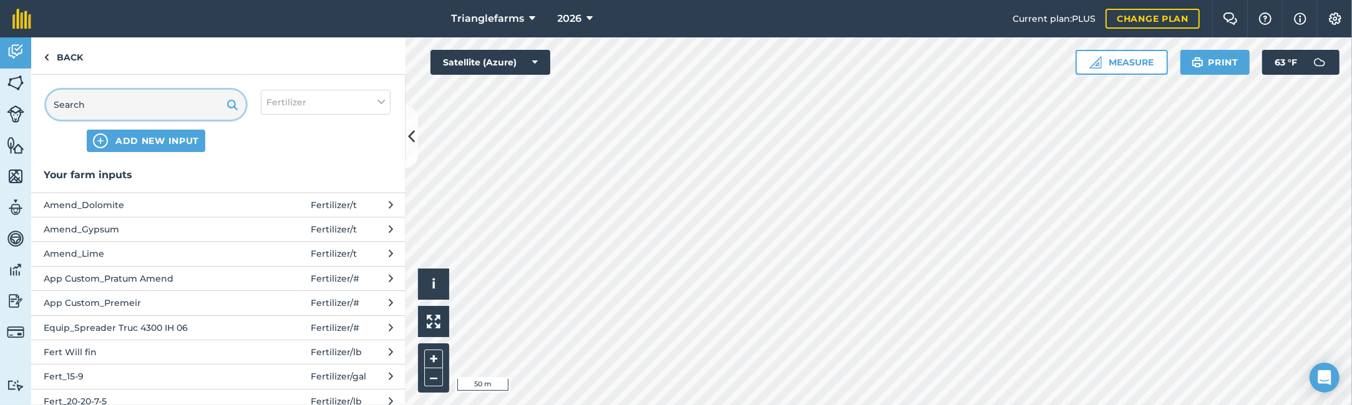
click at [137, 100] on input "text" at bounding box center [146, 105] width 200 height 30
click at [98, 202] on span "Amend_Dolomite" at bounding box center [146, 205] width 204 height 14
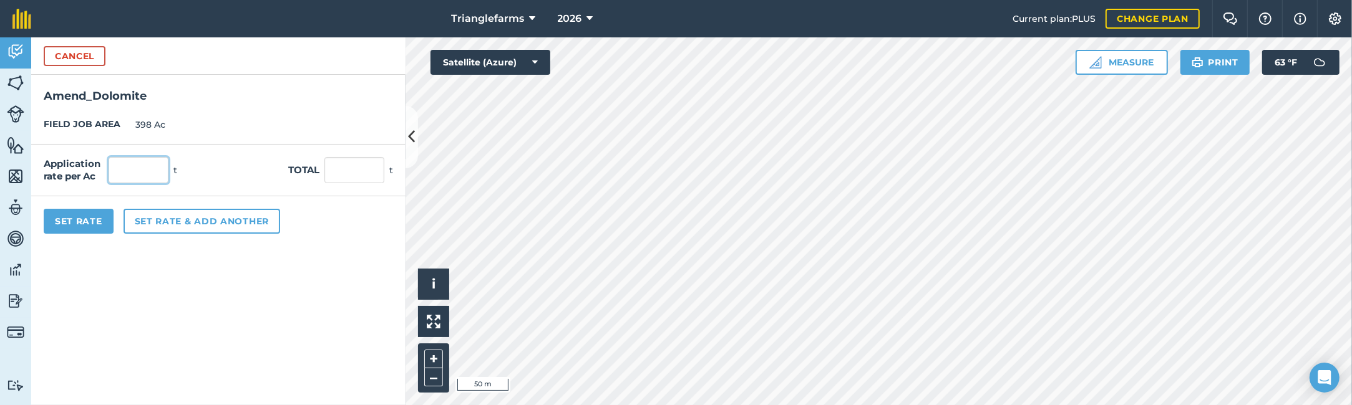
click at [131, 164] on input "text" at bounding box center [139, 170] width 60 height 26
type input "1"
type input "398"
click at [74, 216] on button "Set Rate" at bounding box center [79, 221] width 70 height 25
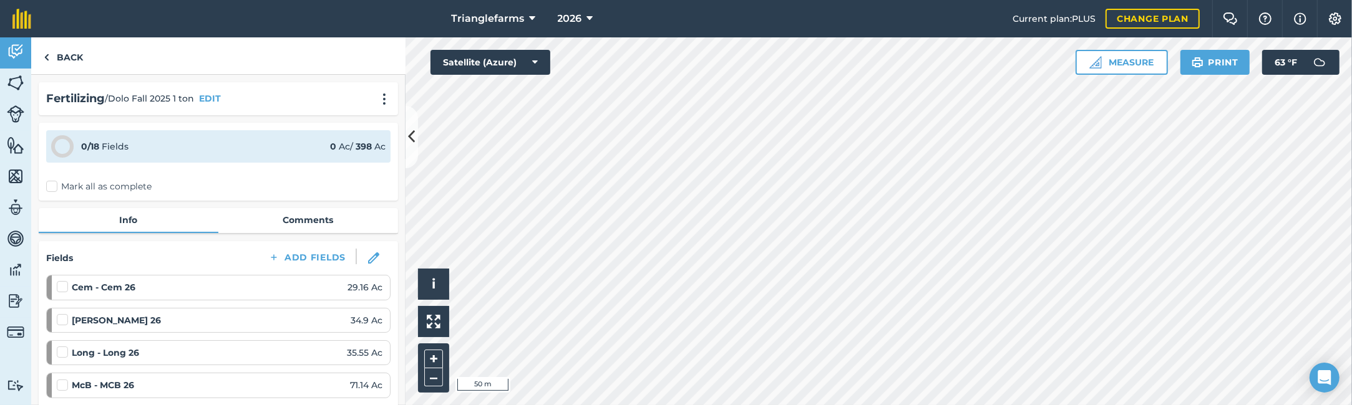
click at [52, 187] on label "Mark all as complete" at bounding box center [98, 186] width 105 height 13
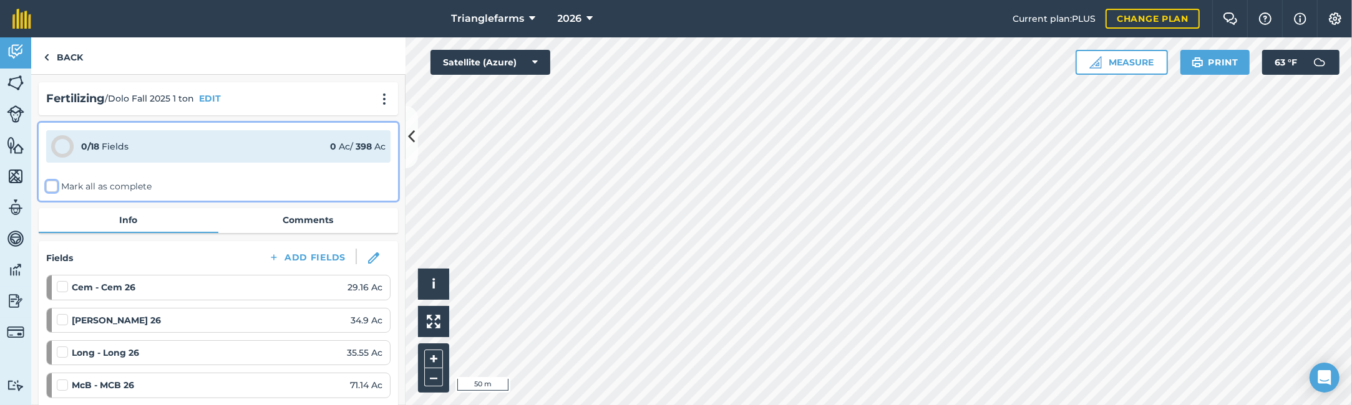
click at [52, 187] on input "Mark all as complete" at bounding box center [50, 184] width 8 height 8
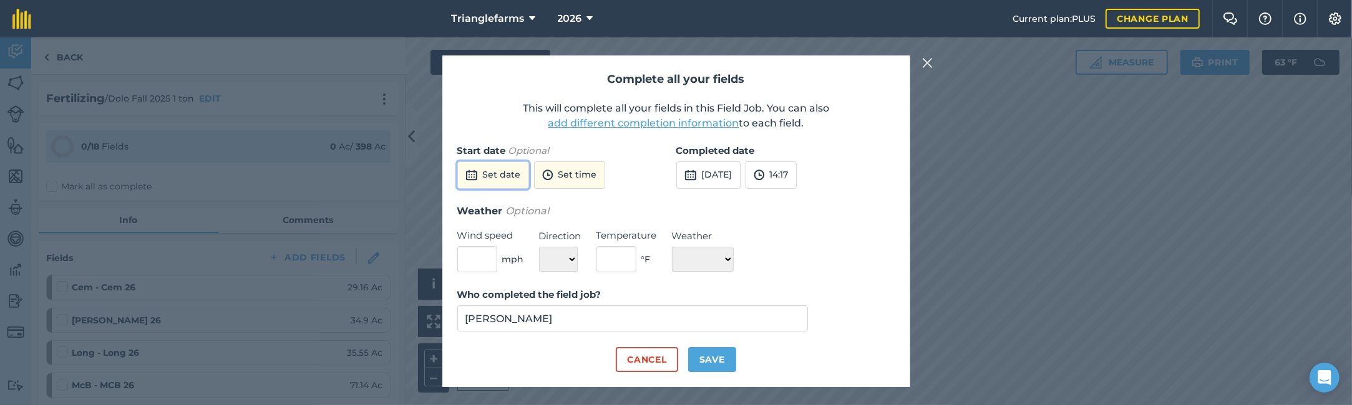
click at [503, 177] on button "Set date" at bounding box center [493, 175] width 72 height 27
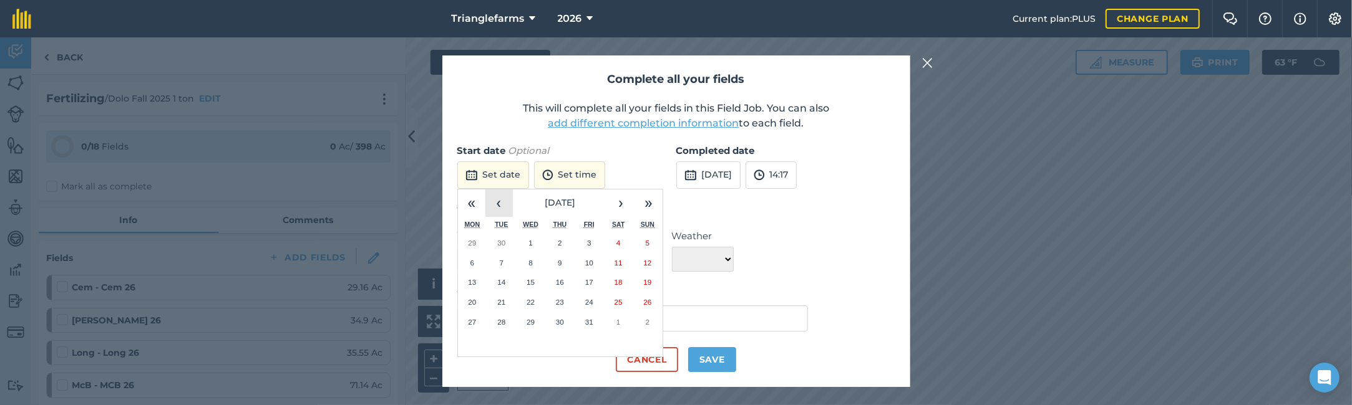
click at [508, 203] on button "‹" at bounding box center [498, 203] width 27 height 27
click at [498, 323] on abbr "30" at bounding box center [501, 322] width 8 height 8
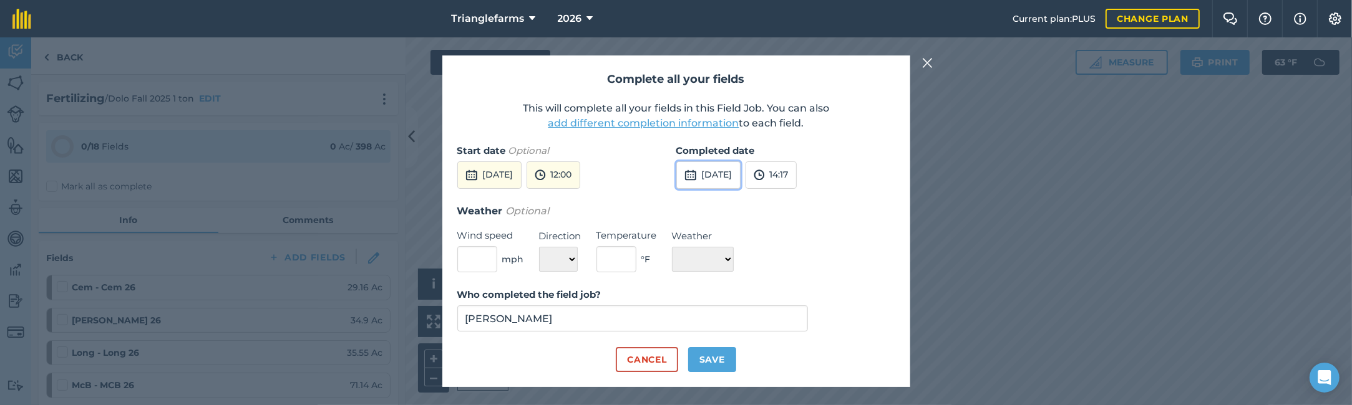
click at [712, 177] on button "[DATE]" at bounding box center [708, 175] width 64 height 27
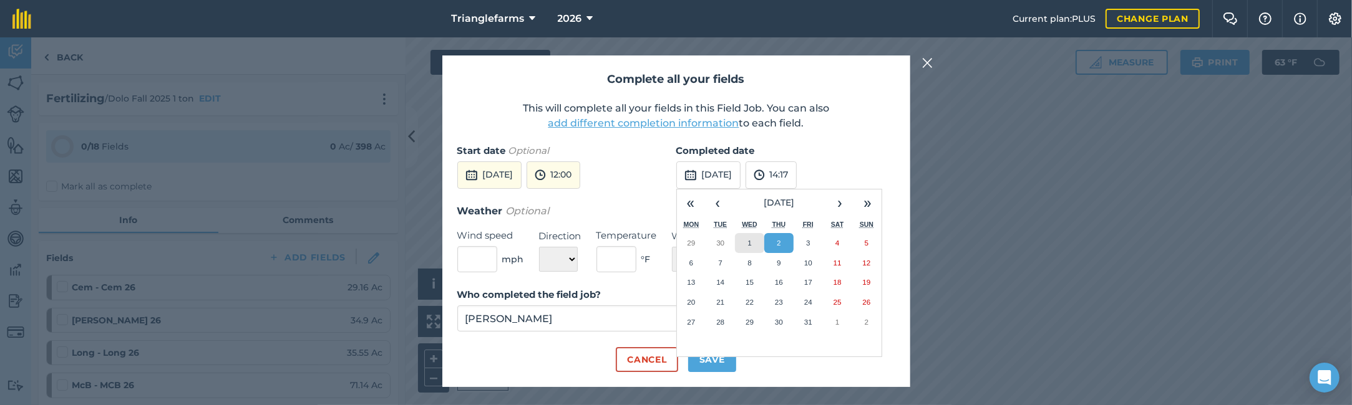
click at [740, 242] on button "1" at bounding box center [749, 243] width 29 height 20
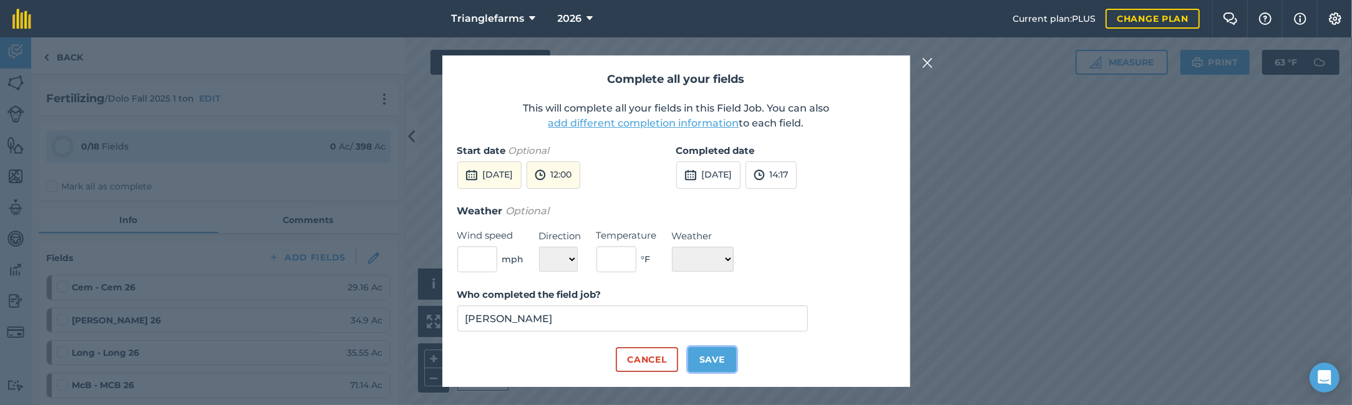
click at [711, 360] on button "Save" at bounding box center [712, 359] width 48 height 25
checkbox input "true"
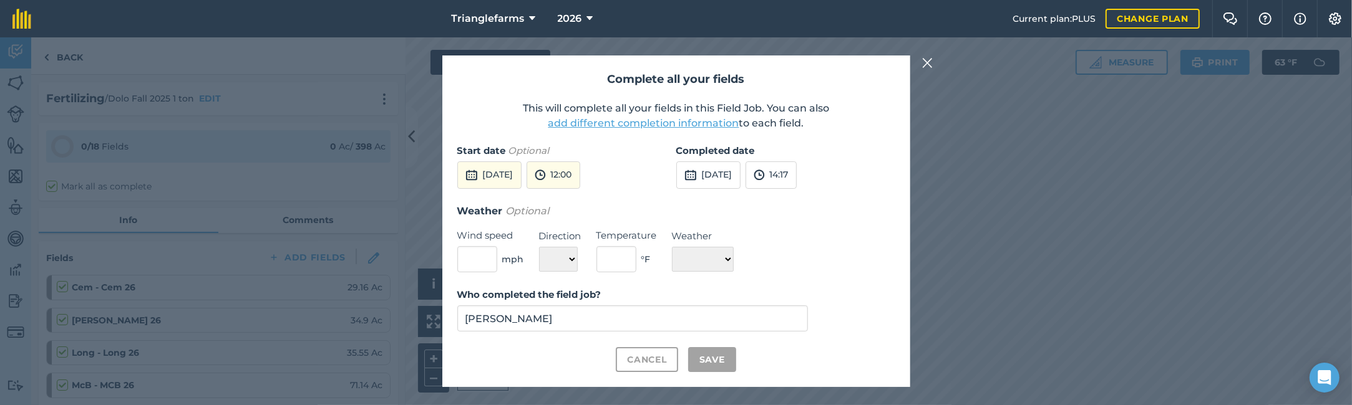
checkbox input "true"
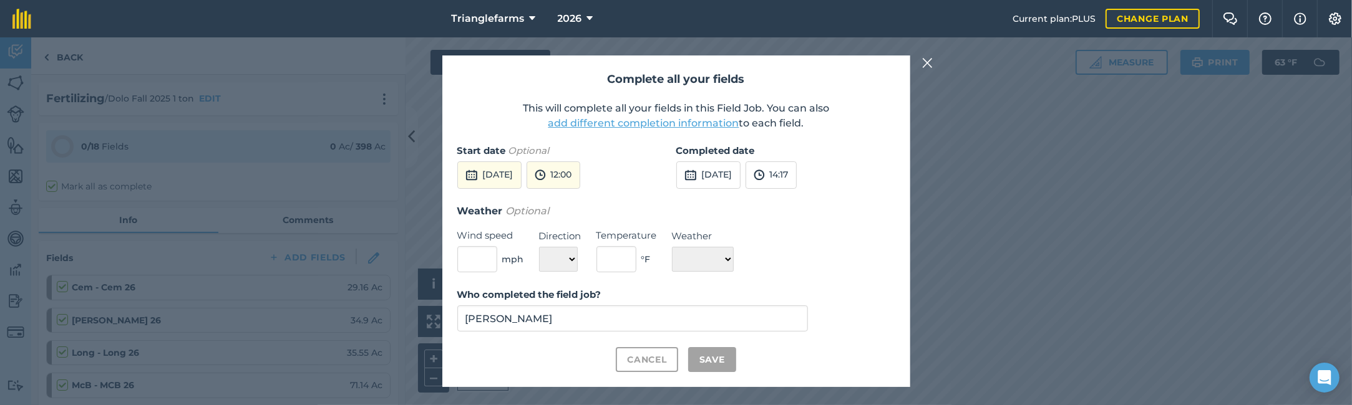
checkbox input "true"
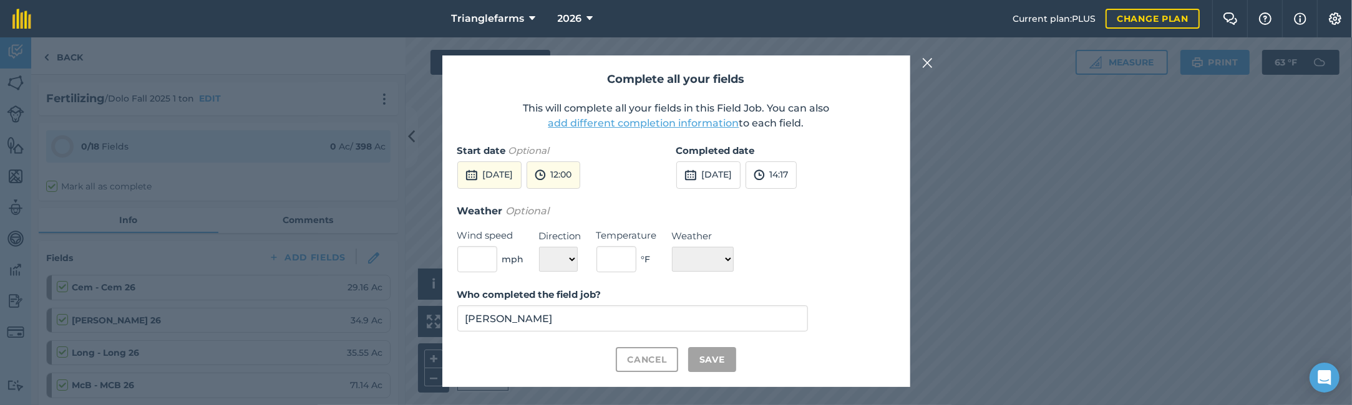
checkbox input "true"
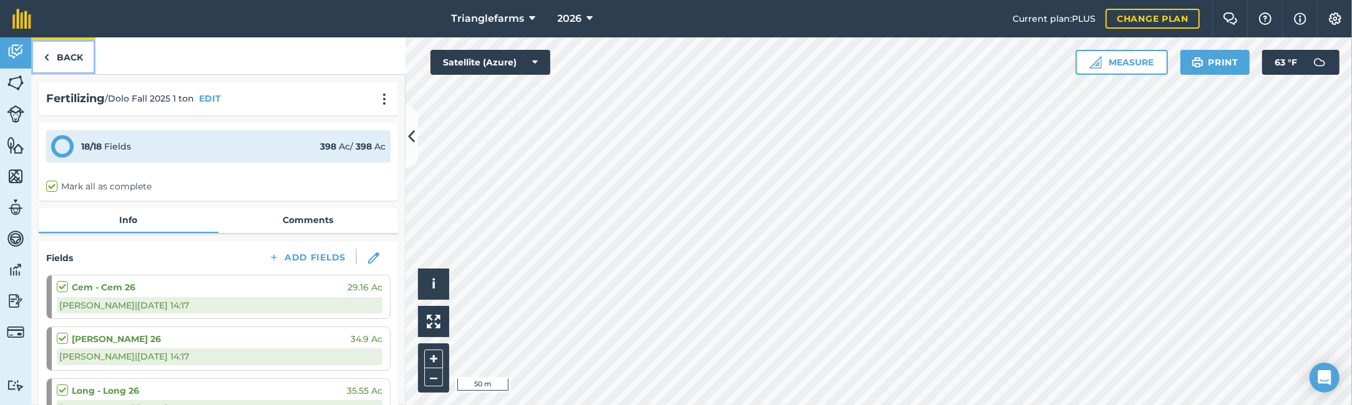
click at [52, 48] on link "Back" at bounding box center [63, 55] width 64 height 37
